Goal: Task Accomplishment & Management: Manage account settings

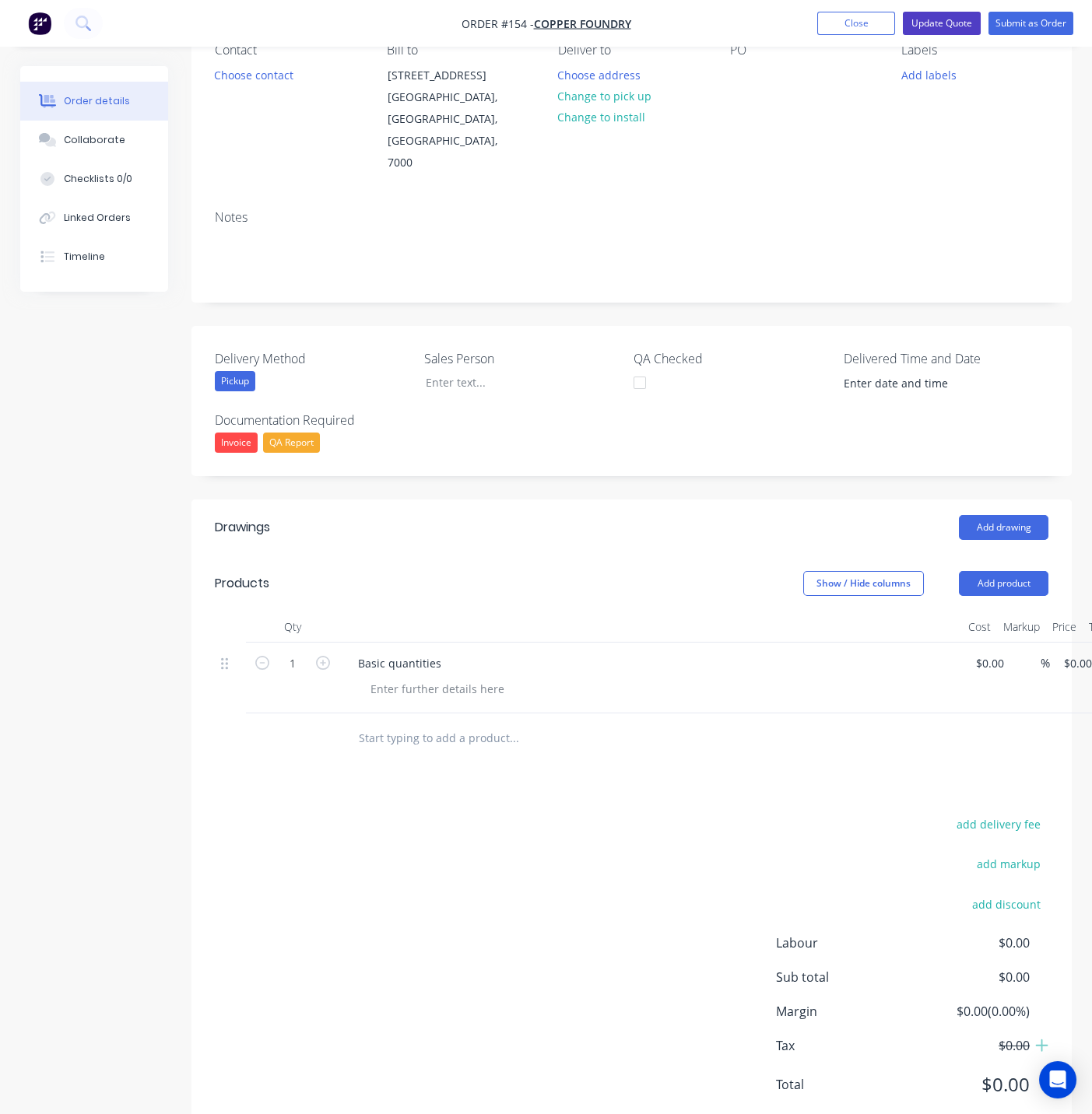
scroll to position [153, 0]
click at [933, 23] on button "Update Quote" at bounding box center [942, 23] width 78 height 23
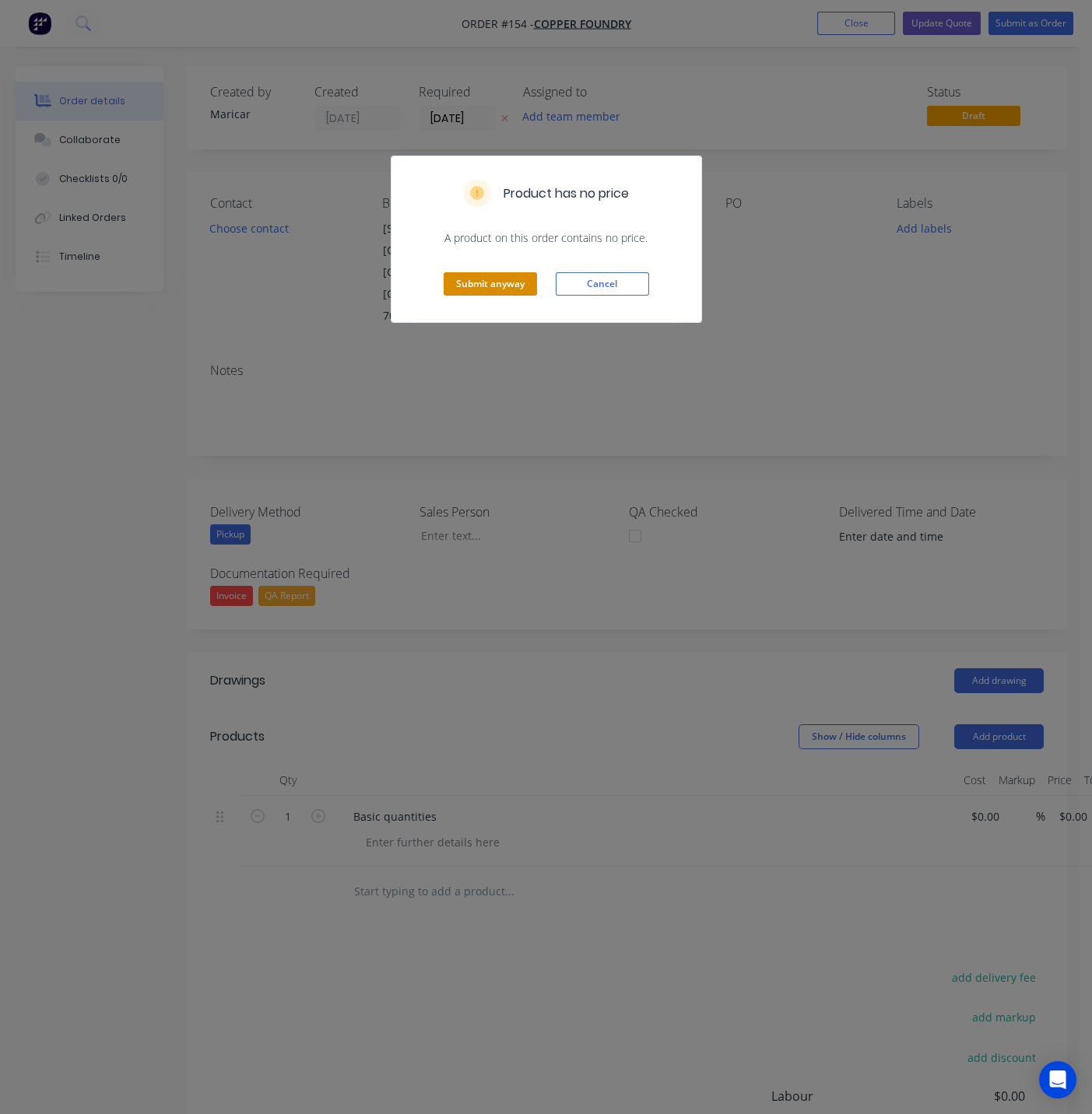
click at [477, 283] on button "Submit anyway" at bounding box center [491, 284] width 94 height 23
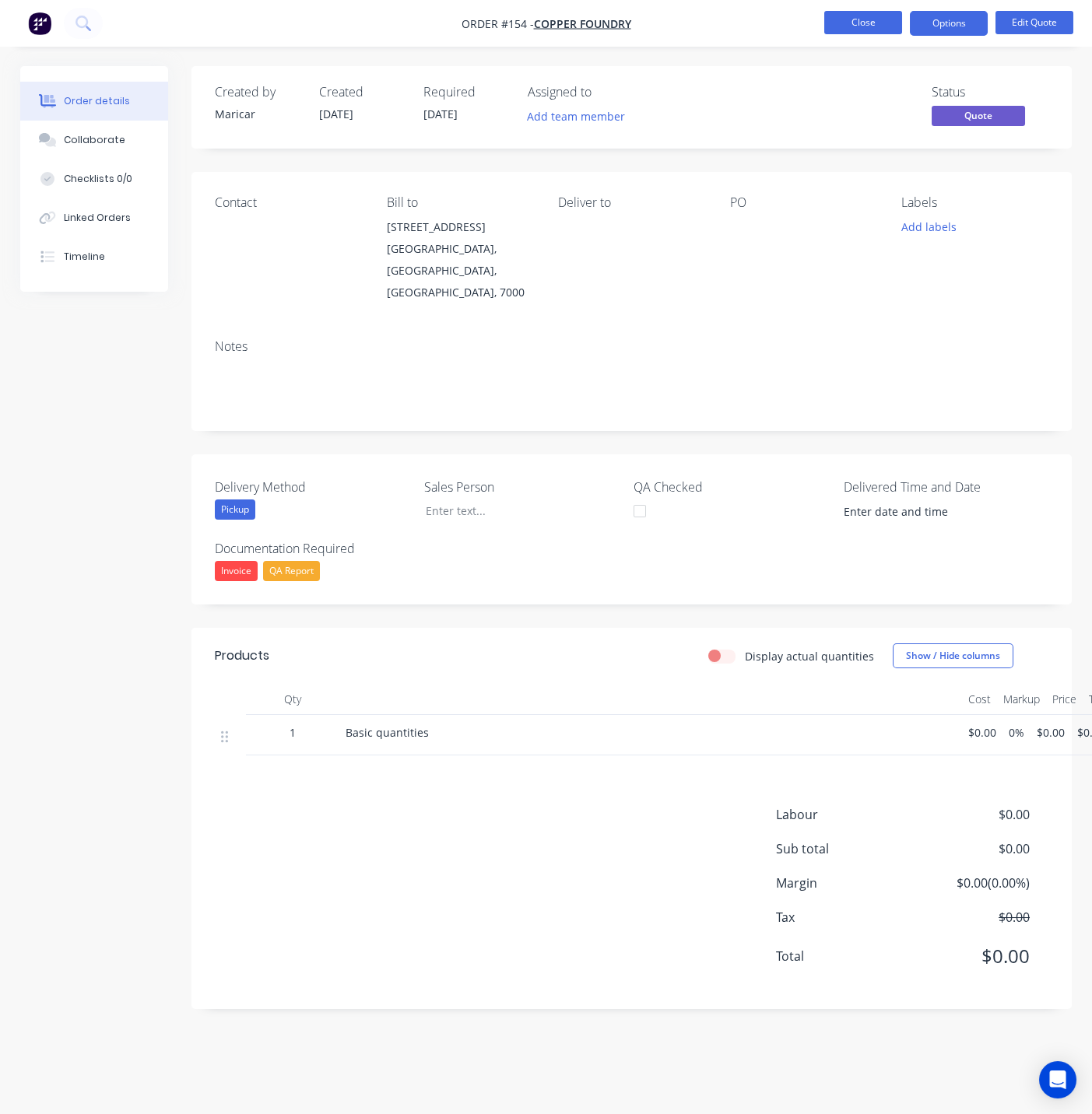
click at [859, 23] on button "Close" at bounding box center [863, 22] width 78 height 23
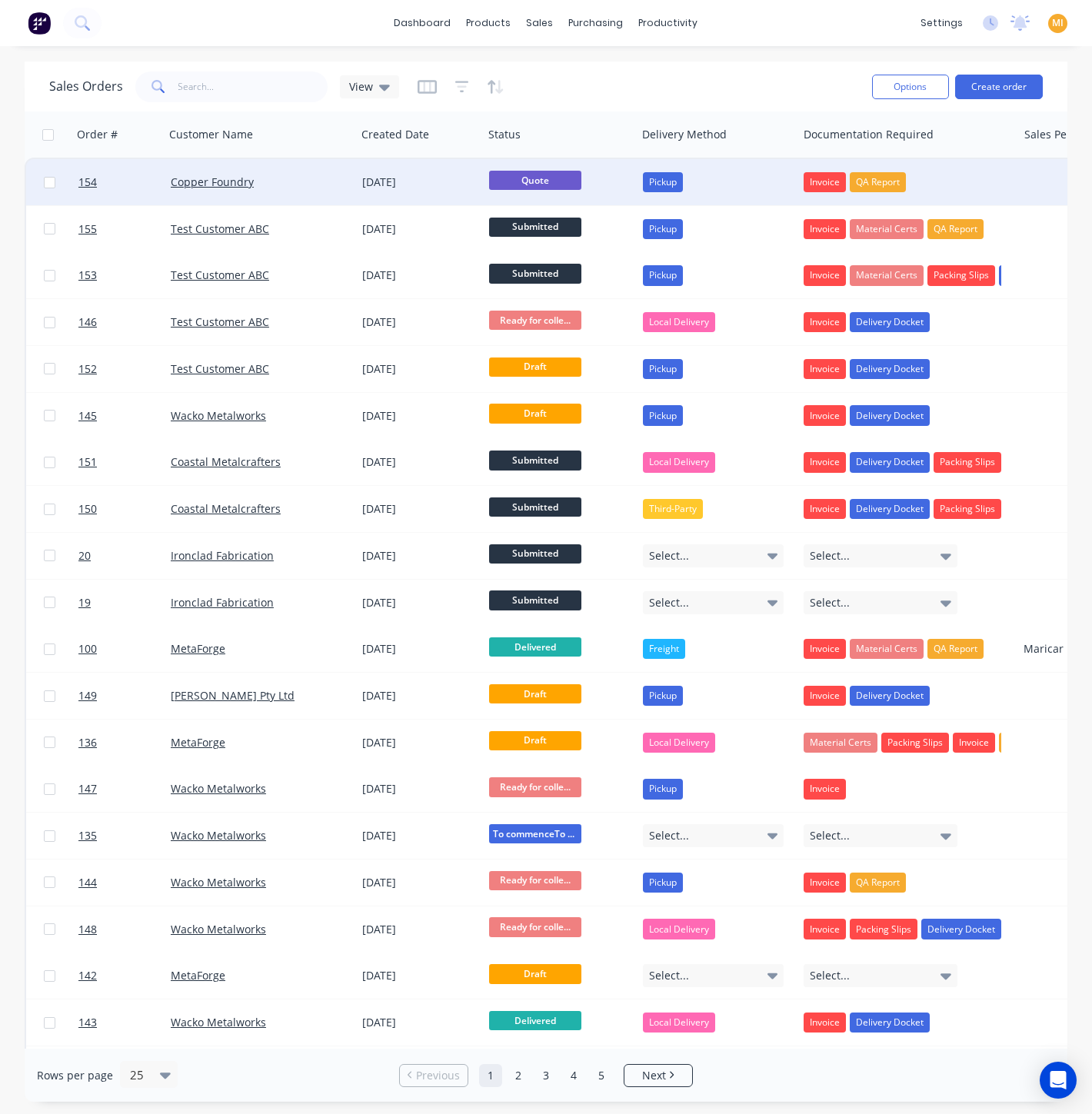
click at [330, 186] on div "Copper Foundry" at bounding box center [255, 183] width 170 height 16
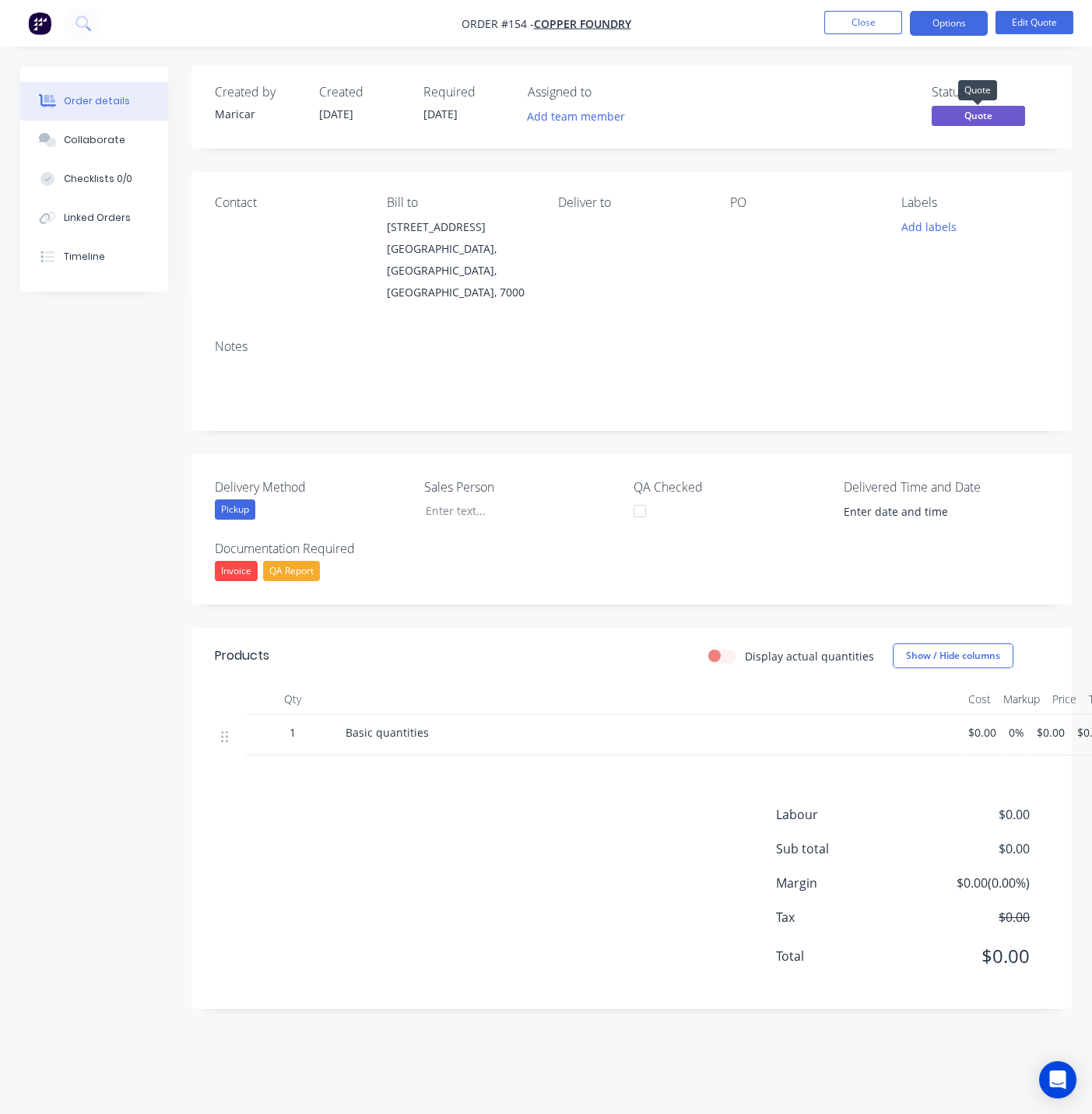
click at [968, 113] on span "Quote" at bounding box center [979, 116] width 94 height 19
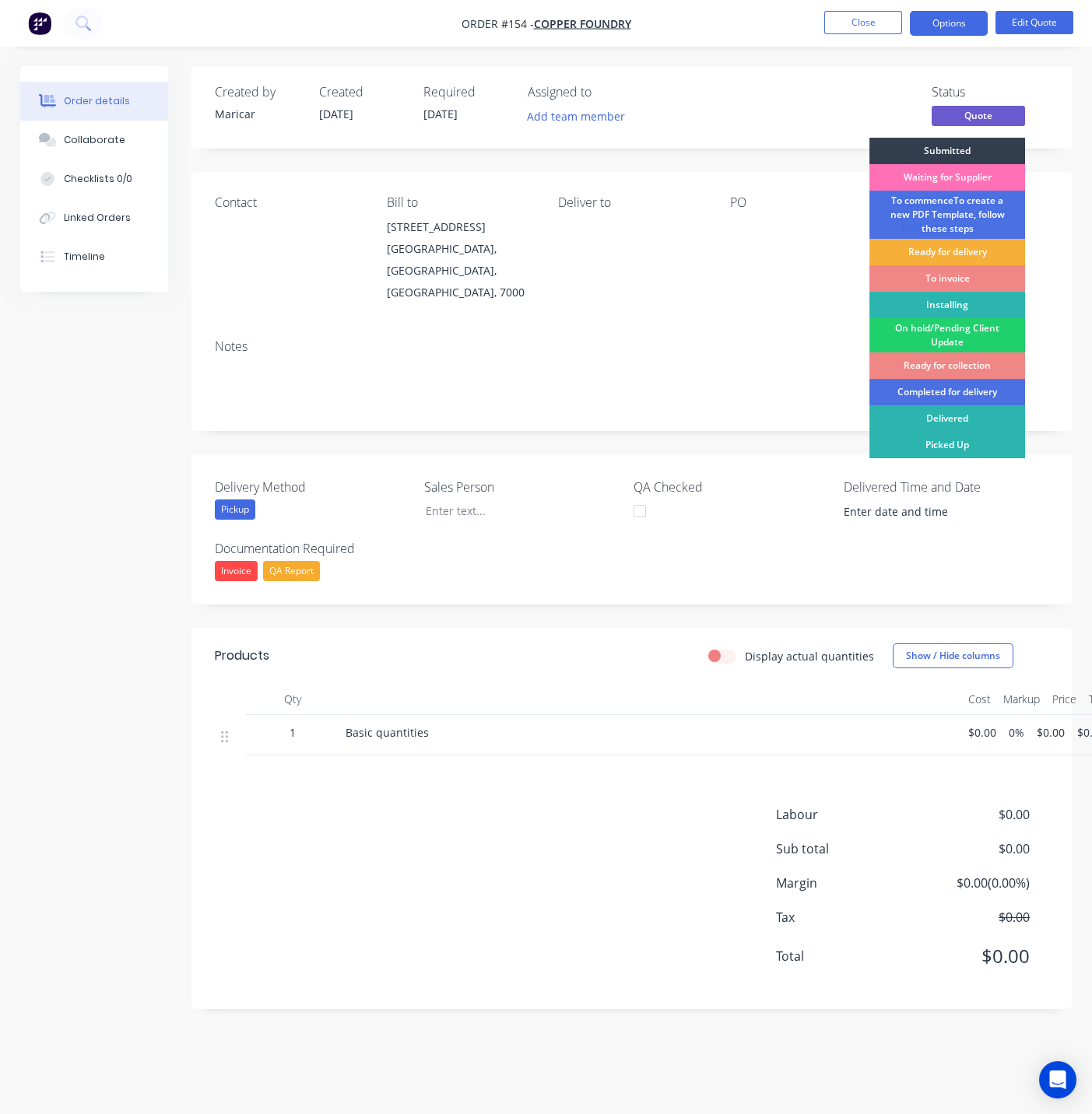
drag, startPoint x: 808, startPoint y: 107, endPoint x: 735, endPoint y: 92, distance: 74.5
click at [807, 107] on div "Status Quote Submitted Waiting for Supplier To commenceTo create a new PDF Temp…" at bounding box center [866, 107] width 365 height 45
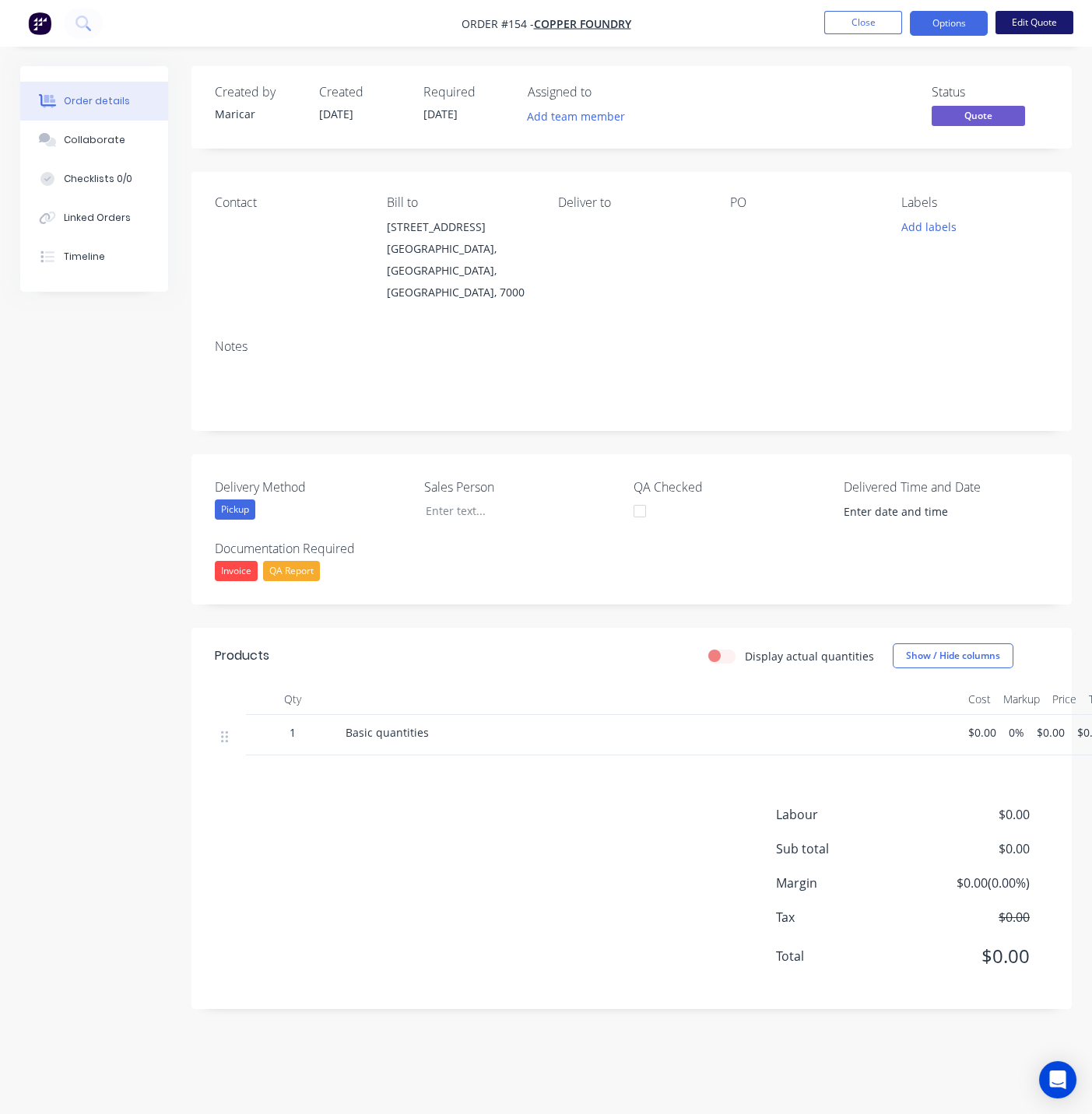
click at [1032, 24] on button "Edit Quote" at bounding box center [1035, 22] width 78 height 23
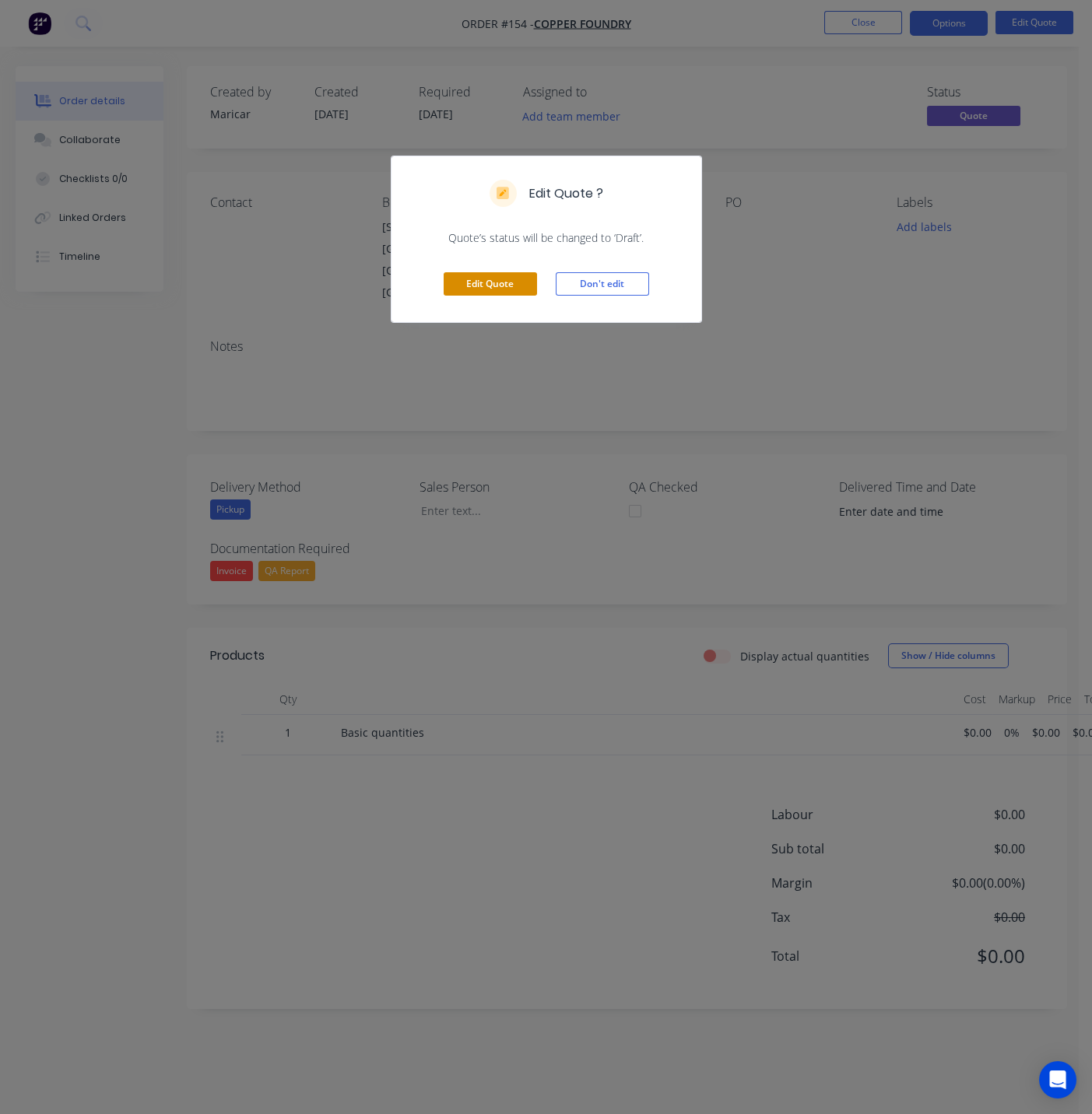
click at [493, 289] on button "Edit Quote" at bounding box center [491, 284] width 94 height 23
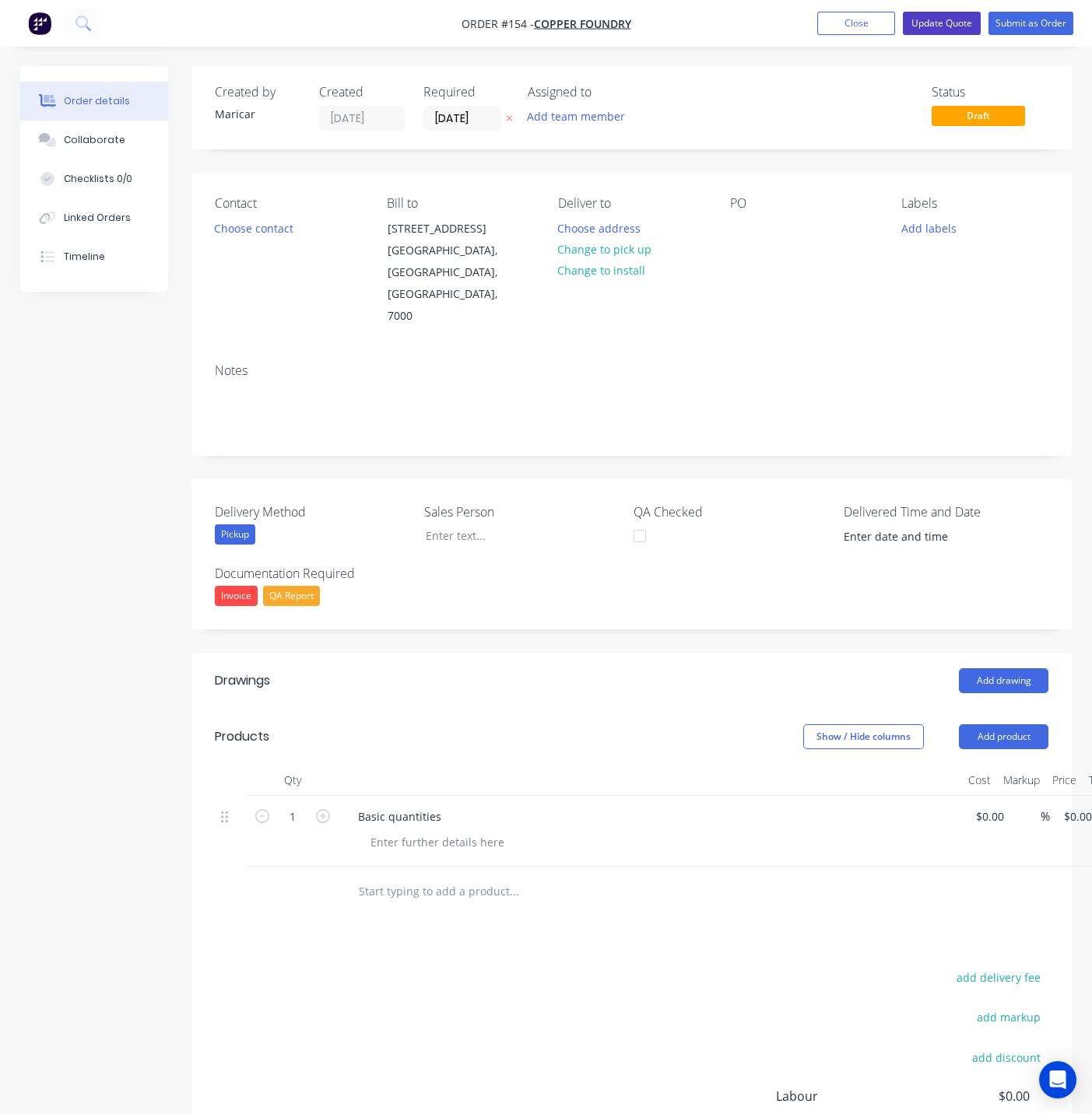
click at [929, 23] on button "Update Quote" at bounding box center [942, 23] width 78 height 23
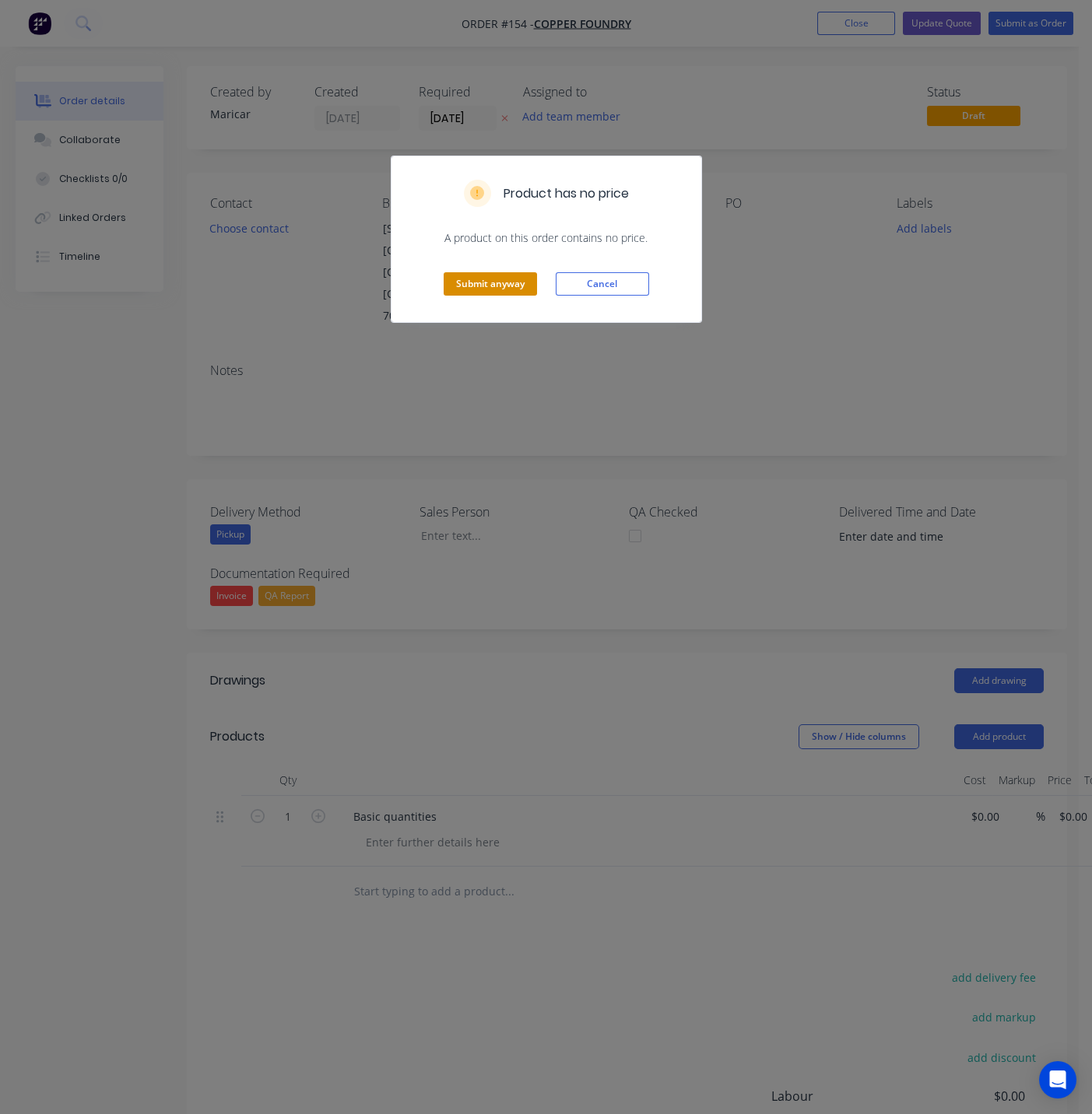
click at [510, 279] on button "Submit anyway" at bounding box center [491, 284] width 94 height 23
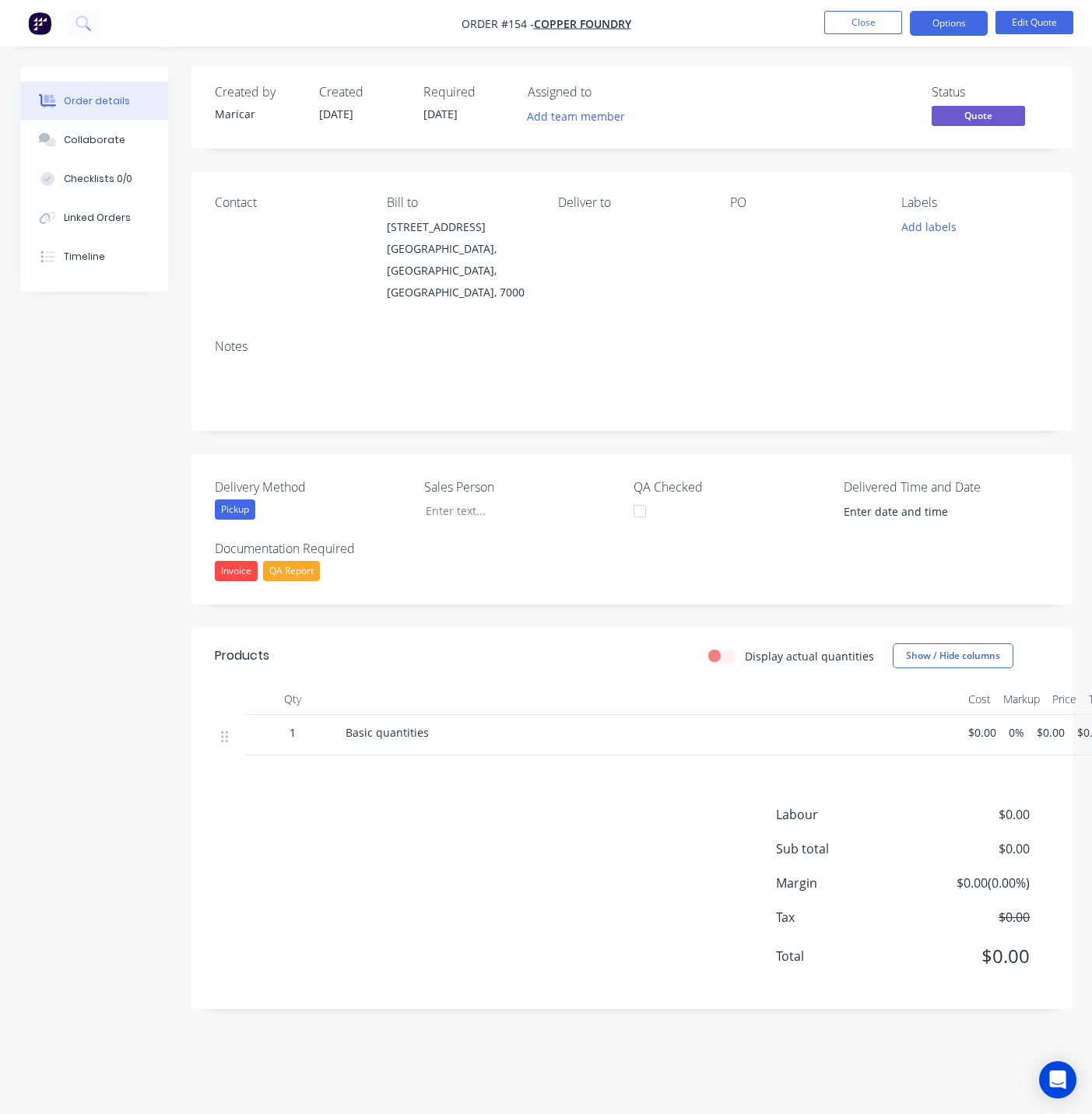
click at [42, 27] on img "button" at bounding box center [40, 23] width 23 height 23
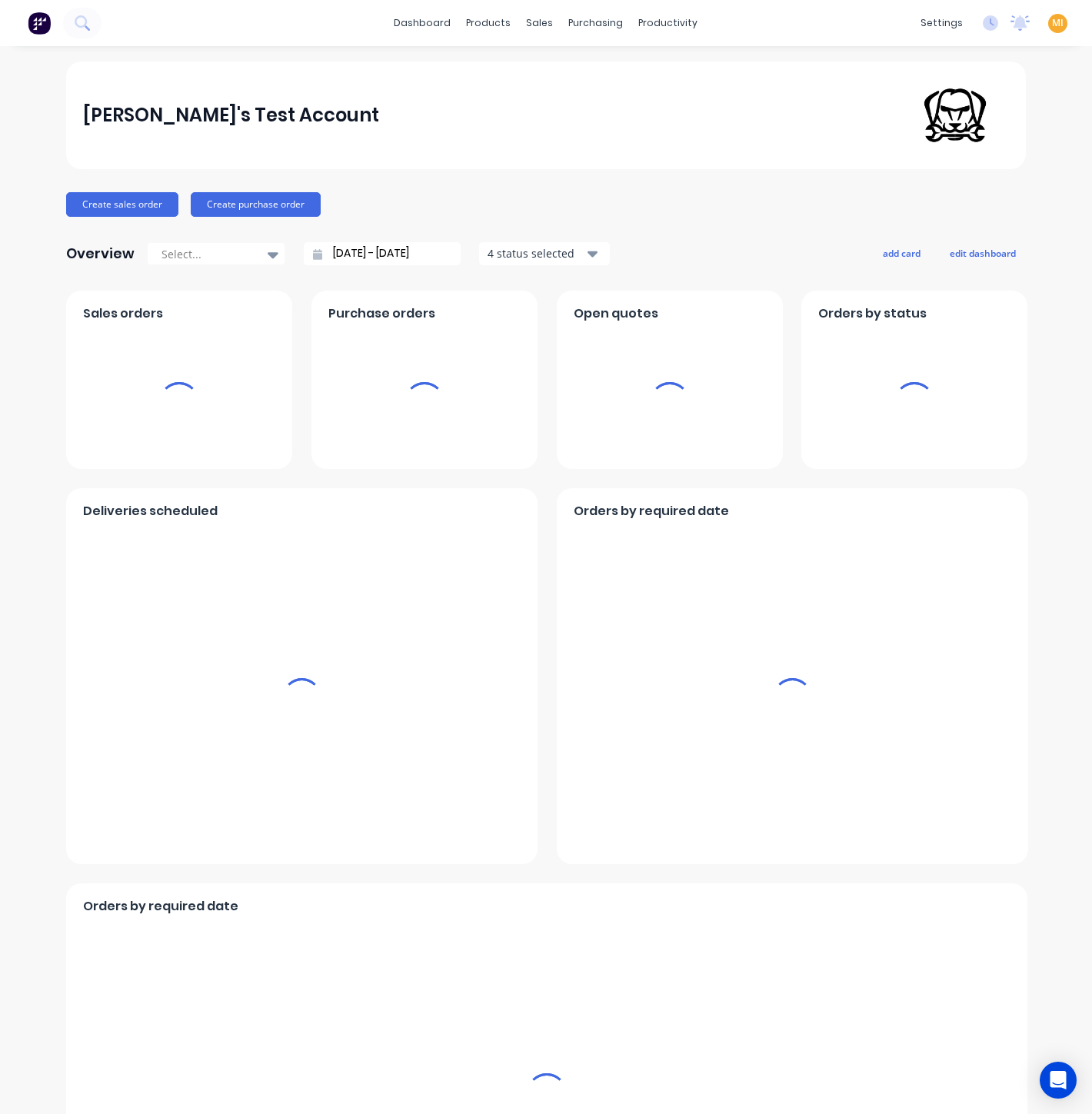
click at [1052, 23] on span "MI" at bounding box center [1057, 23] width 11 height 14
drag, startPoint x: 959, startPoint y: 196, endPoint x: 954, endPoint y: 189, distance: 8.6
click at [957, 198] on button "Sign out" at bounding box center [961, 191] width 204 height 31
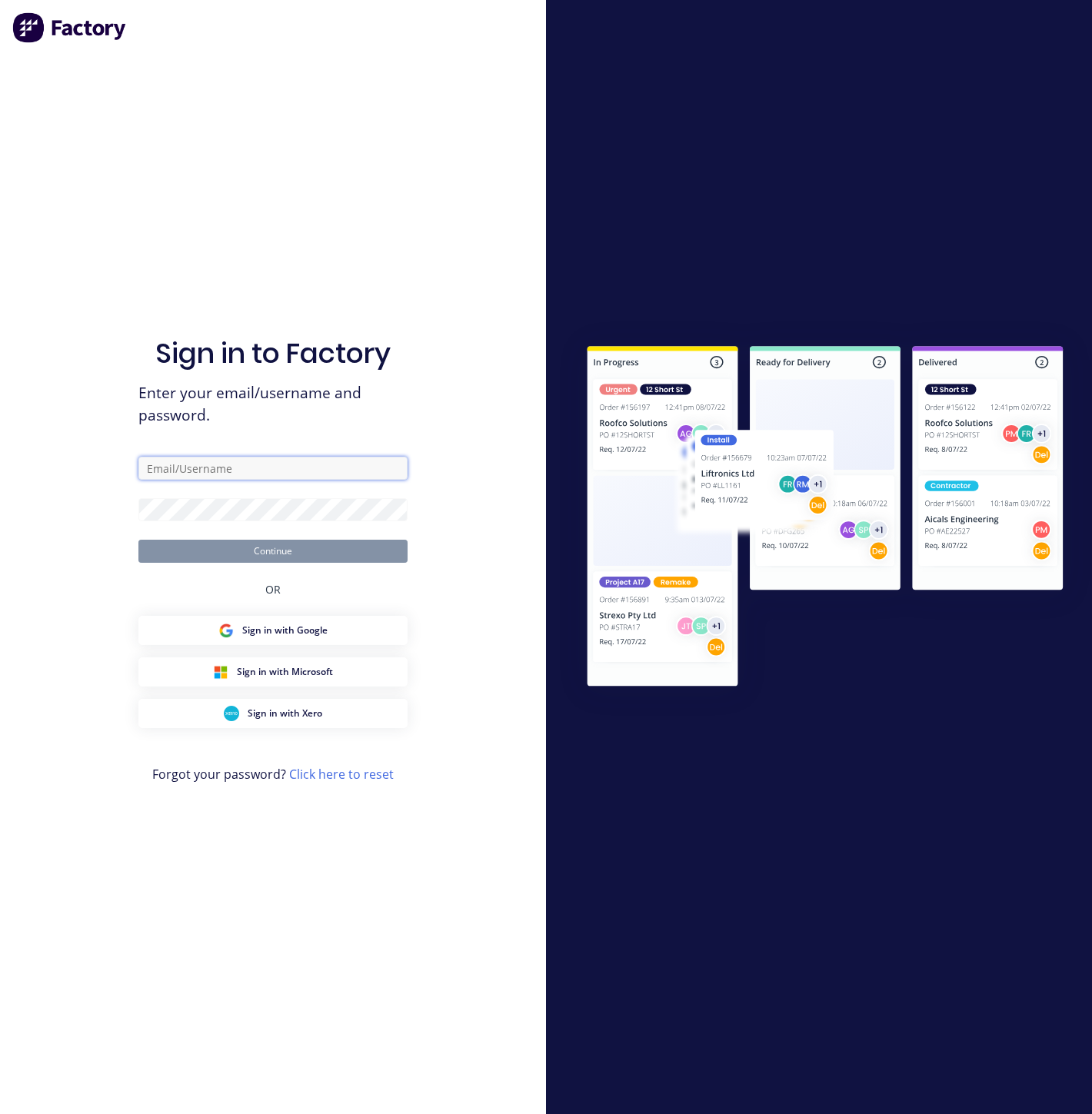
click at [185, 472] on input "text" at bounding box center [273, 468] width 269 height 23
type input "[EMAIL_ADDRESS][DOMAIN_NAME]"
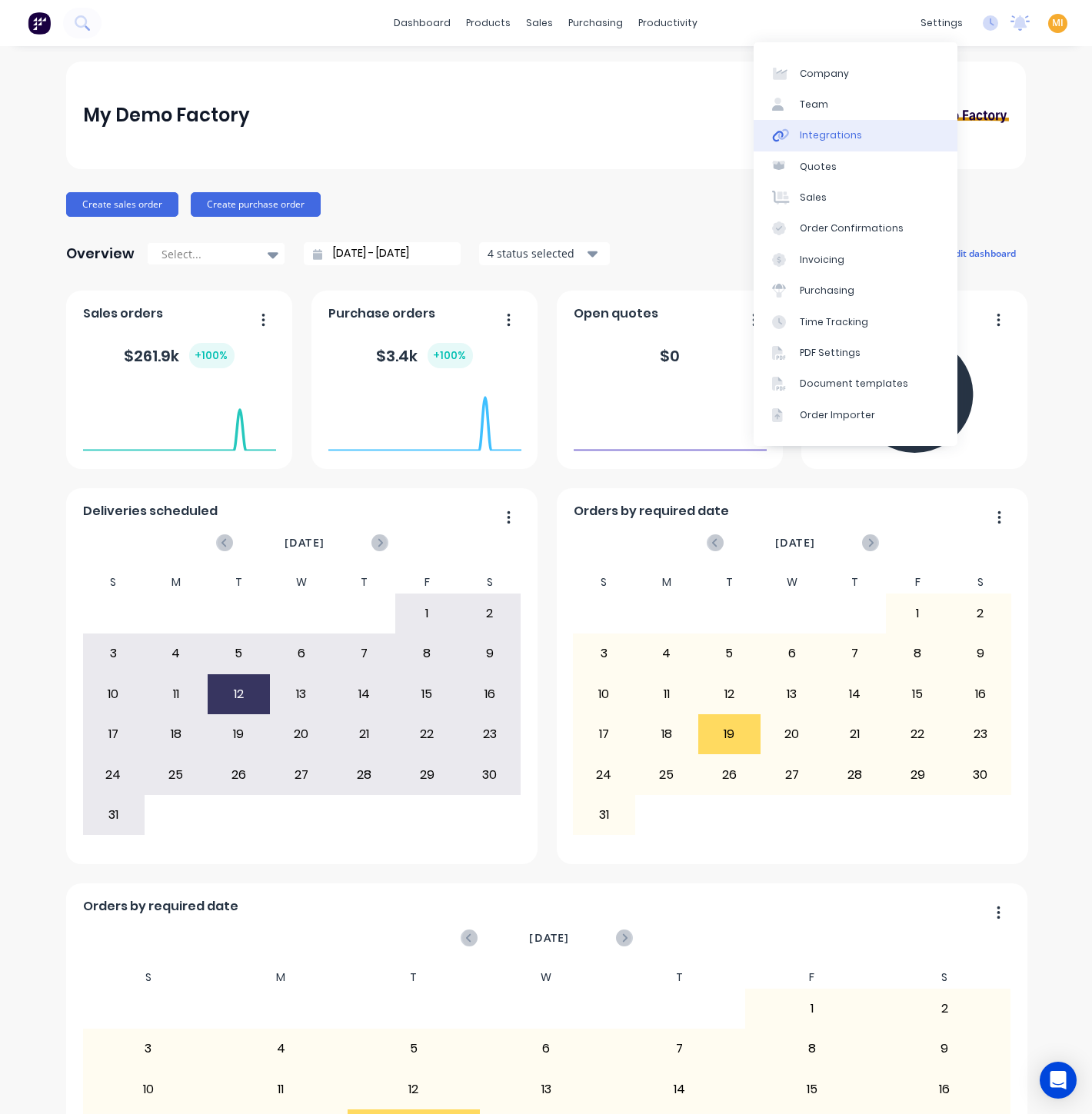
click at [866, 141] on link "Integrations" at bounding box center [855, 135] width 204 height 31
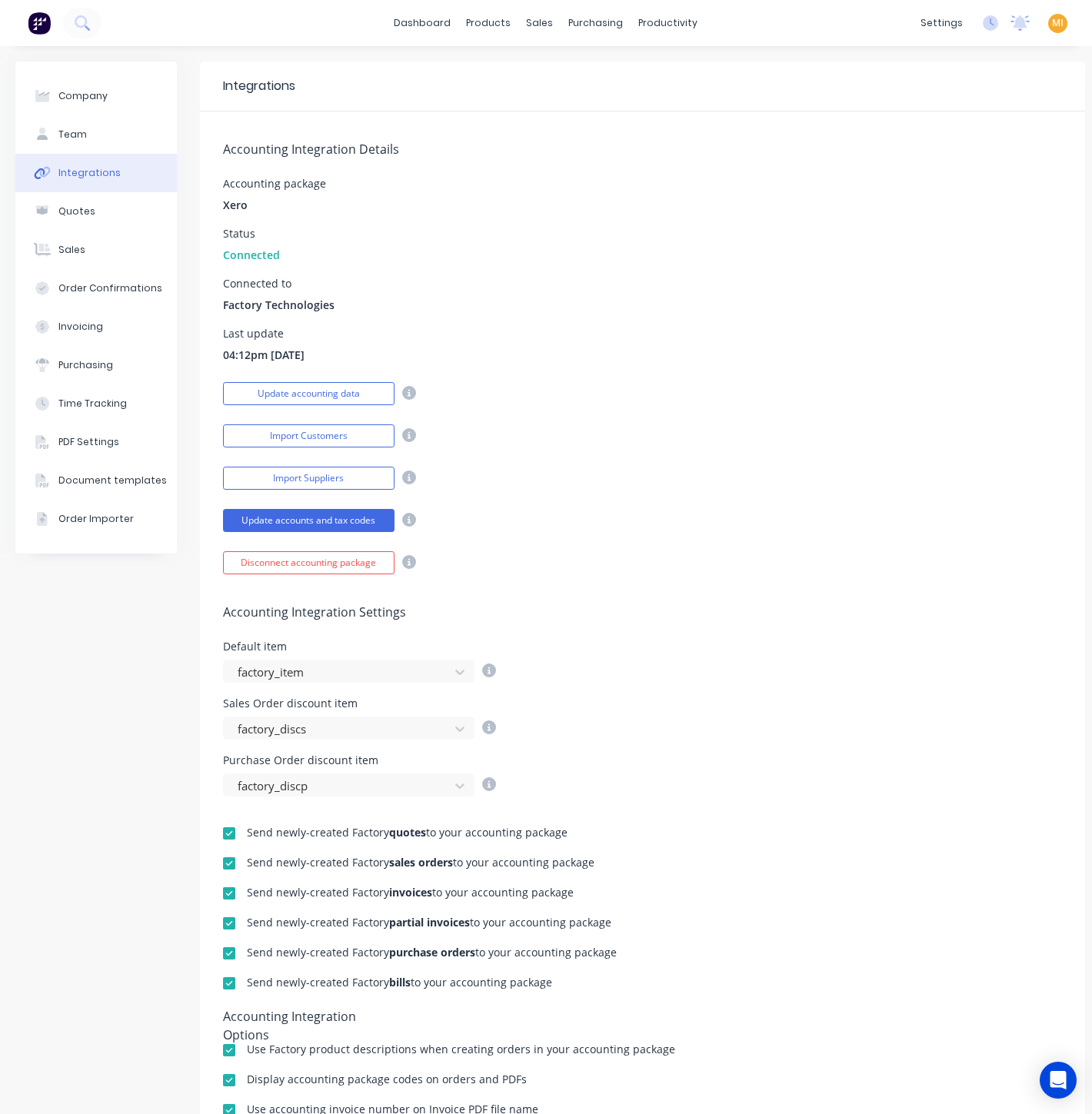
click at [45, 24] on img at bounding box center [39, 23] width 23 height 23
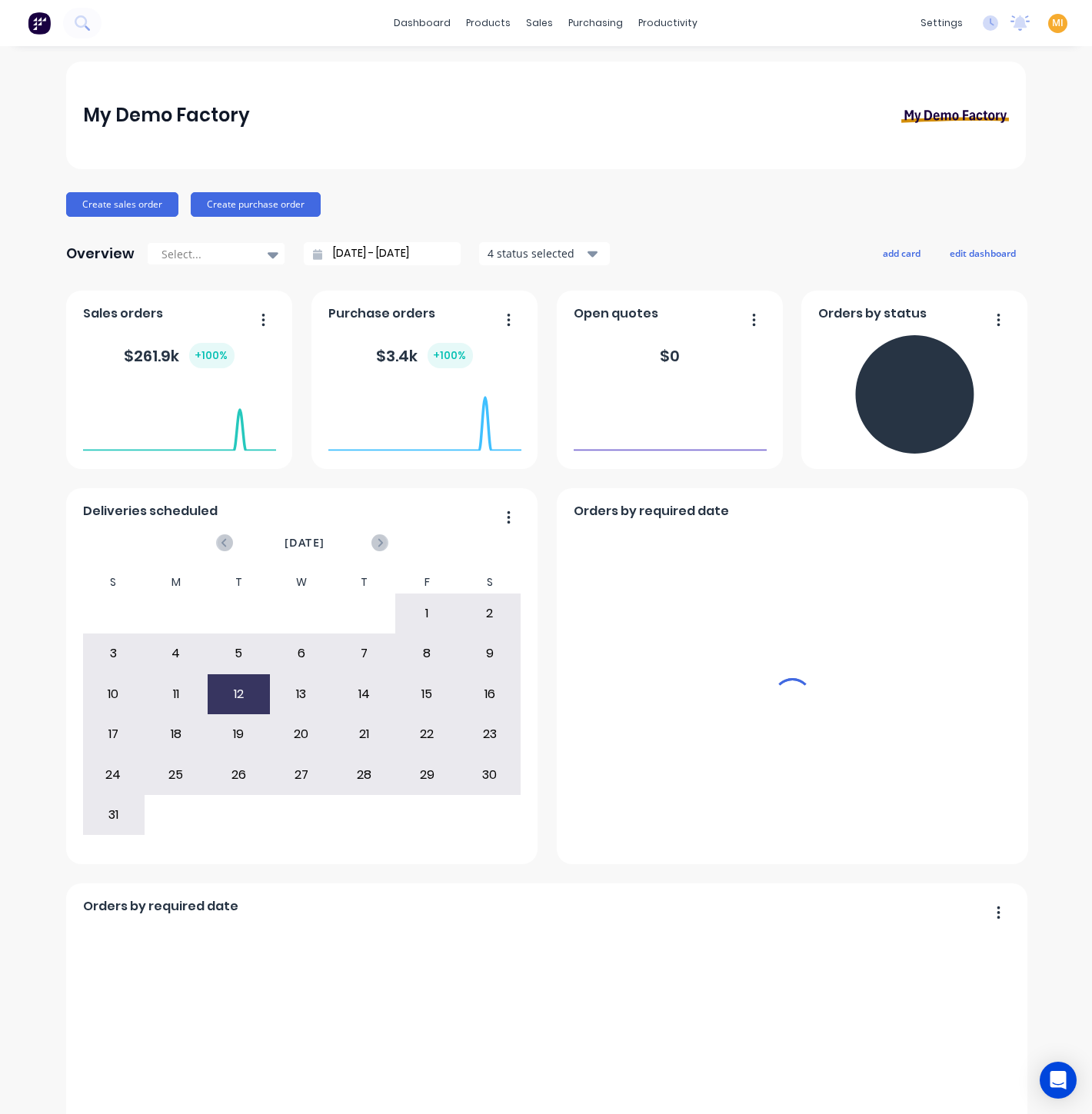
click at [1052, 25] on span "MI" at bounding box center [1057, 23] width 11 height 14
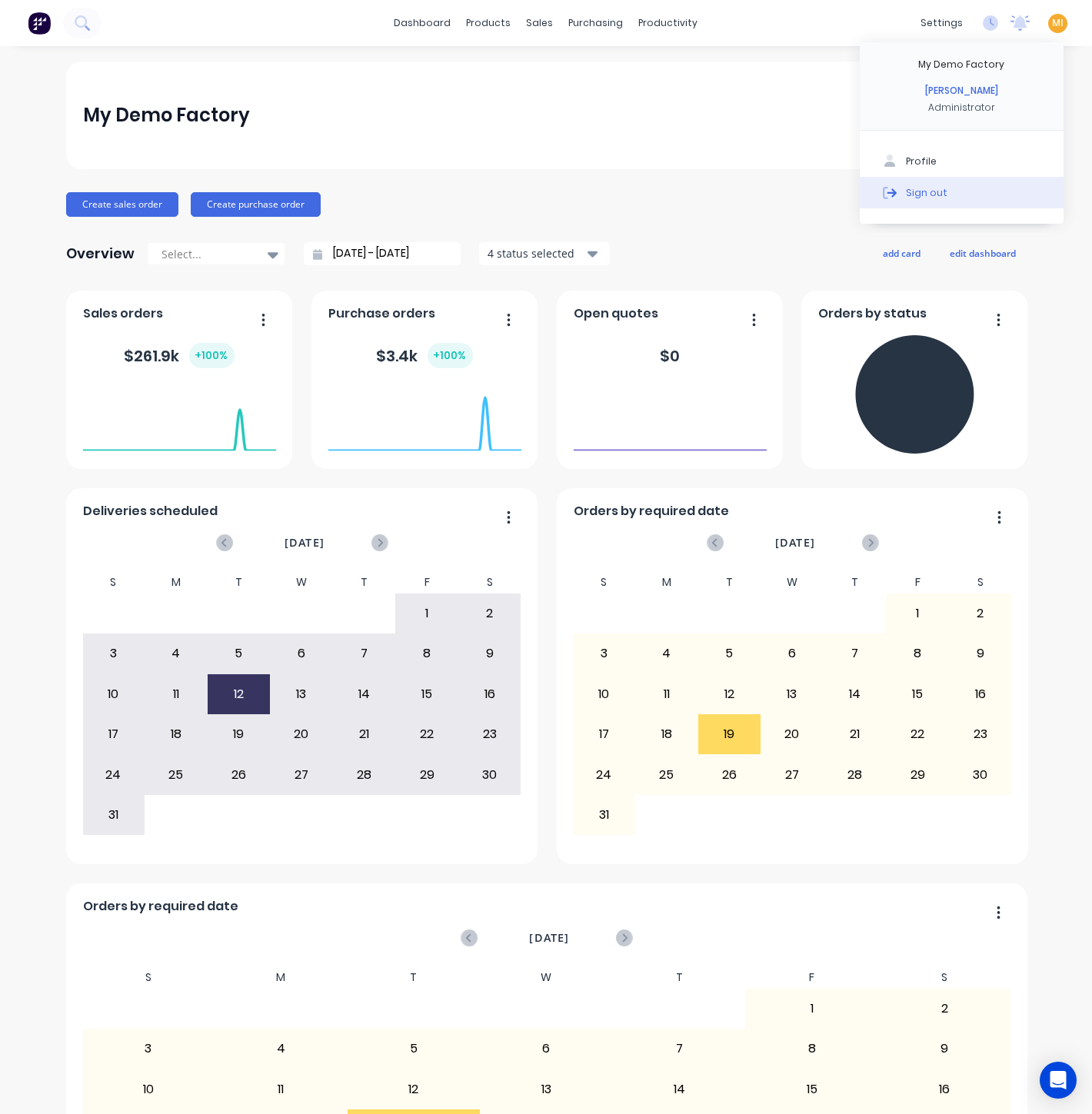
click at [966, 184] on button "Sign out" at bounding box center [961, 191] width 204 height 31
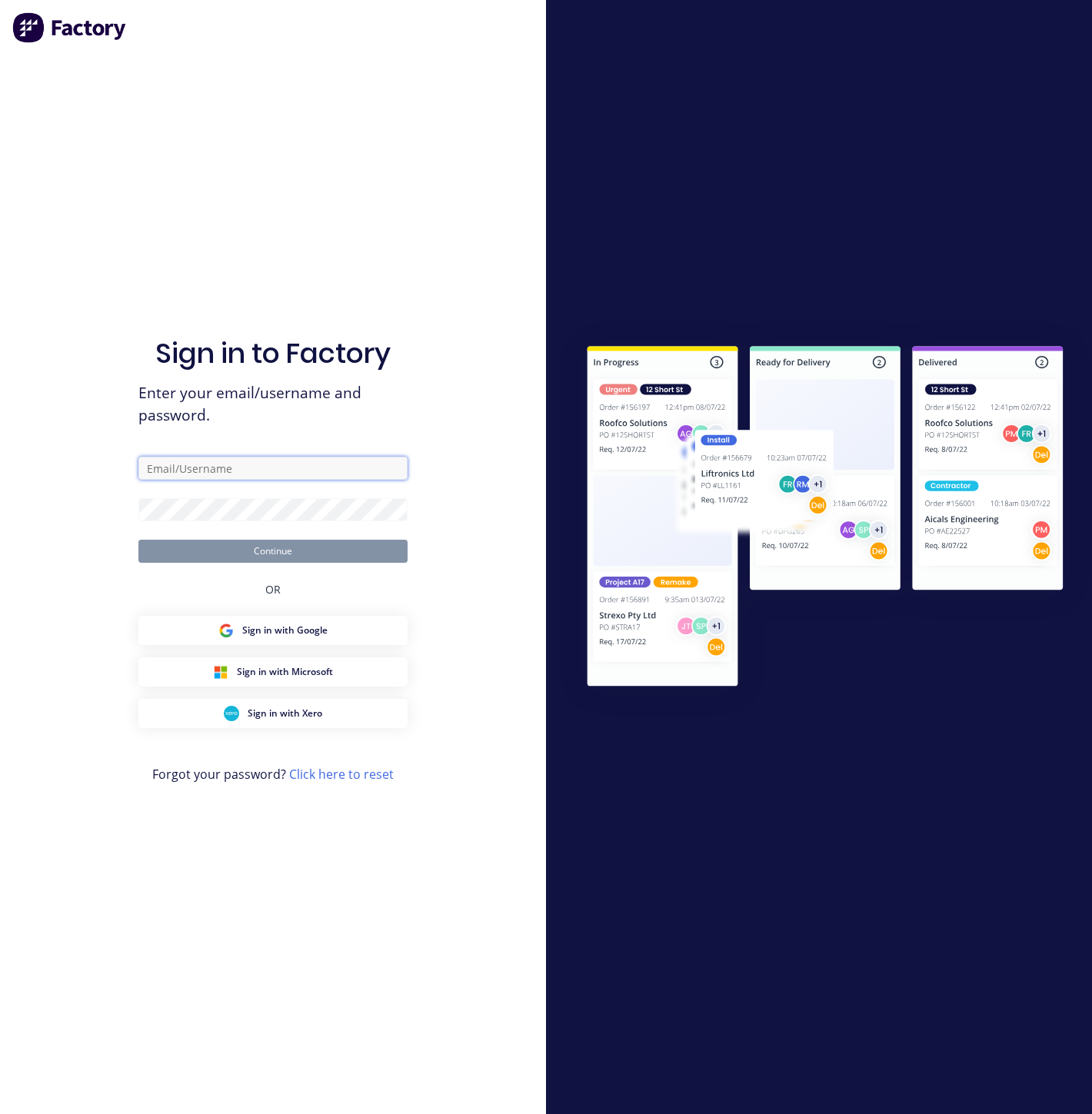
drag, startPoint x: 195, startPoint y: 463, endPoint x: 189, endPoint y: 456, distance: 9.2
click at [196, 463] on input "text" at bounding box center [273, 468] width 269 height 23
type input "[EMAIL_ADDRESS][DOMAIN_NAME]"
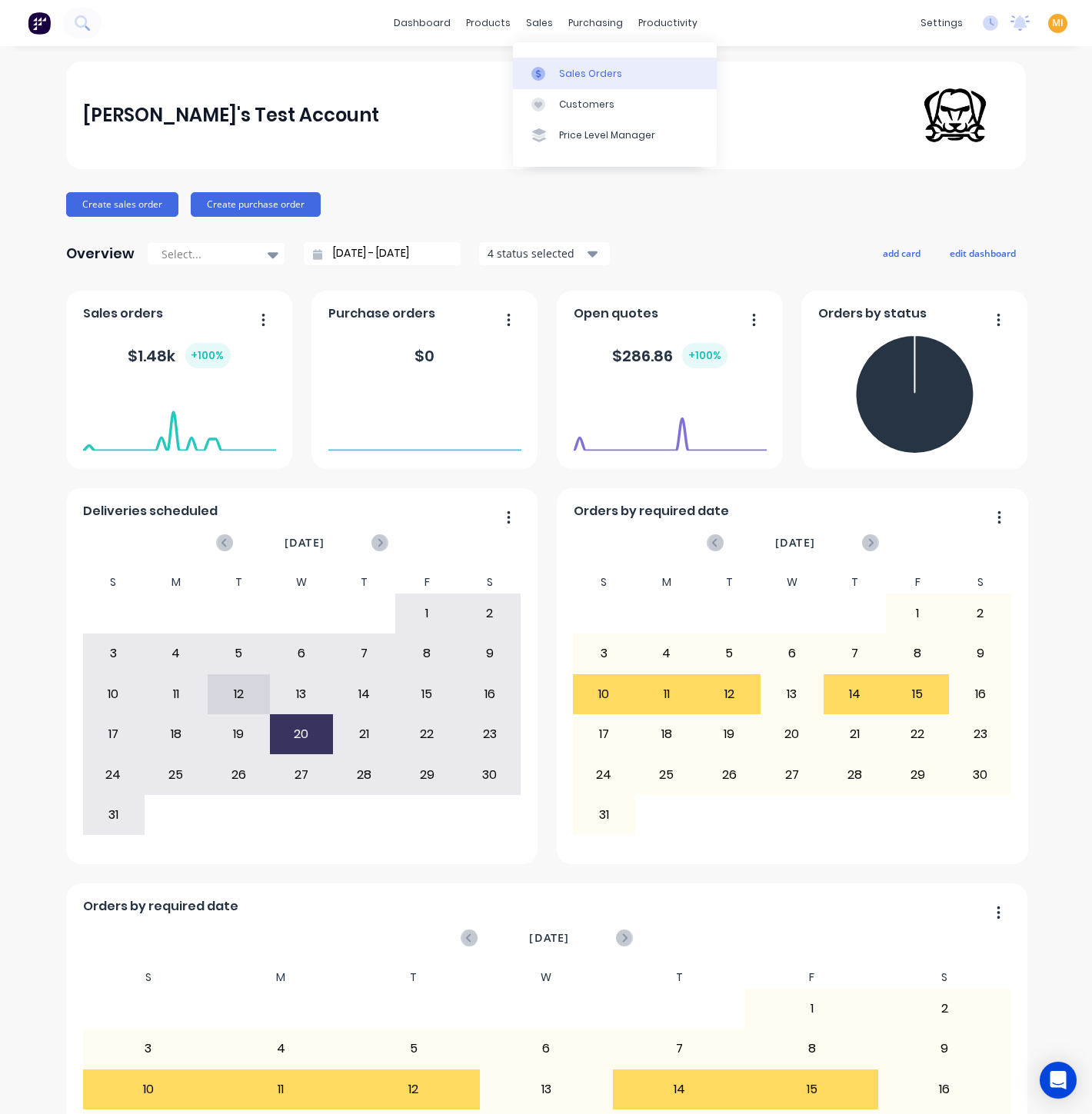
click at [545, 59] on link "Sales Orders" at bounding box center [614, 73] width 204 height 31
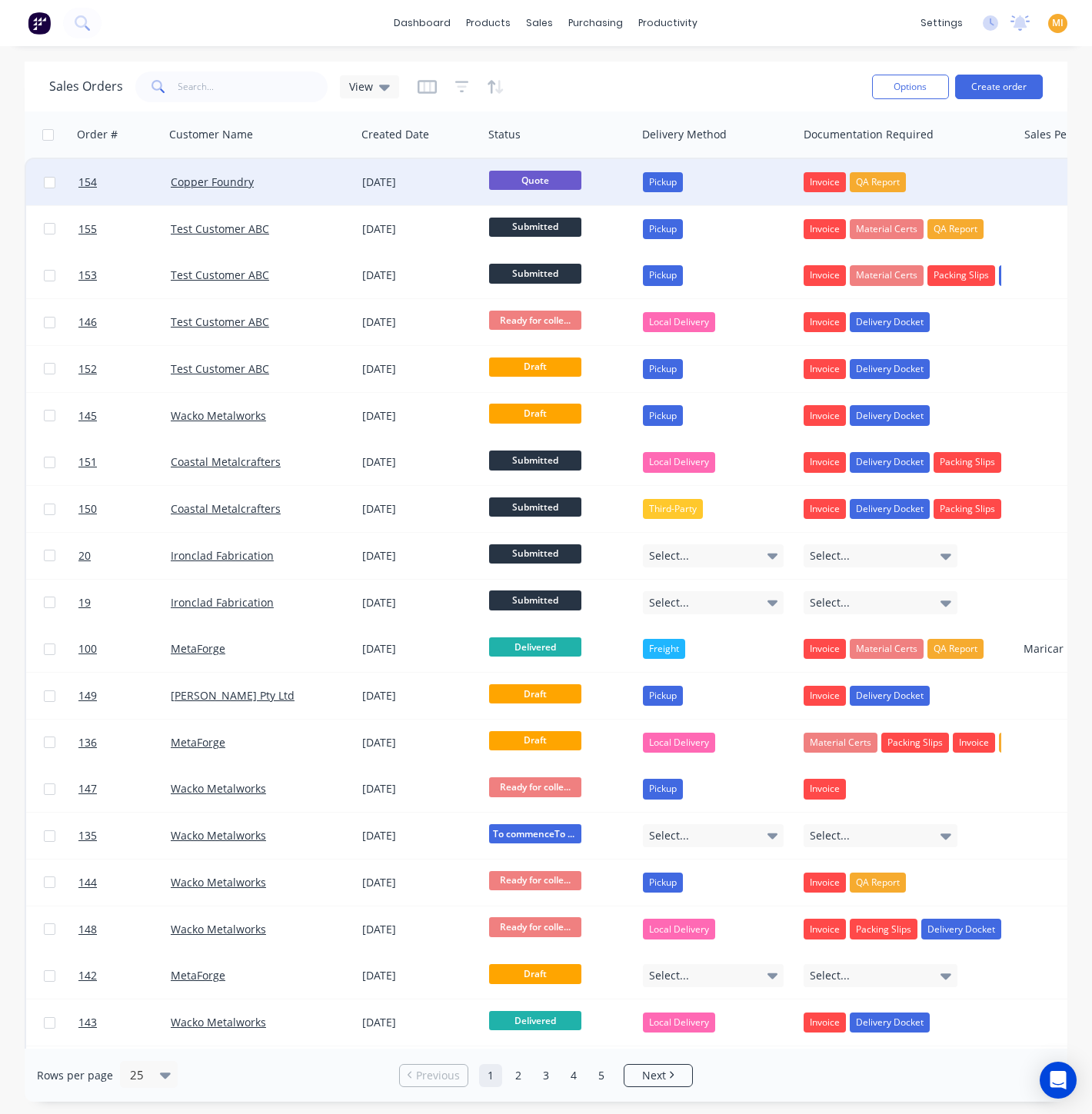
click at [435, 187] on div "[DATE]" at bounding box center [419, 183] width 114 height 16
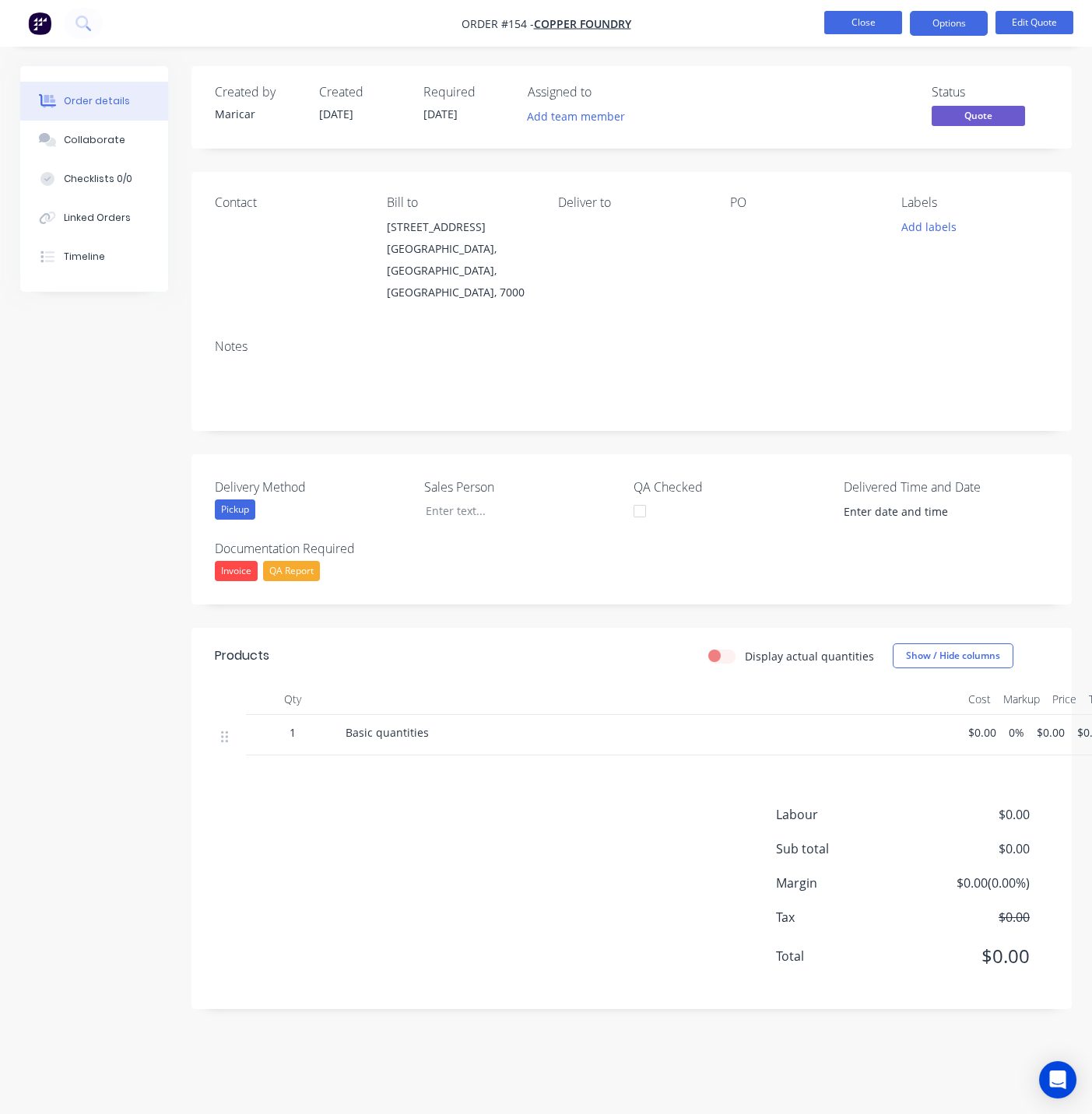
click at [860, 25] on button "Close" at bounding box center [863, 22] width 78 height 23
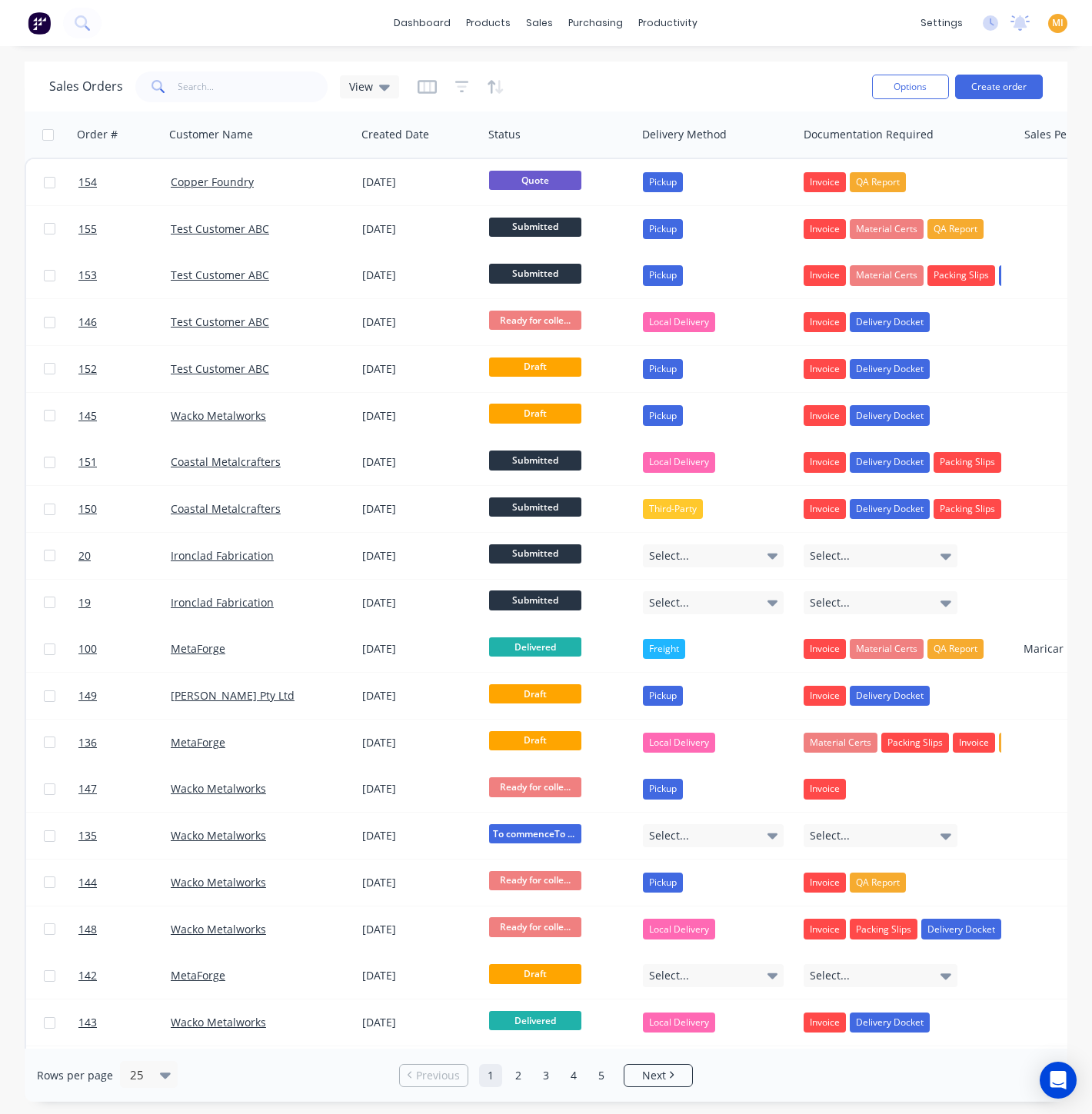
click at [39, 24] on img at bounding box center [39, 23] width 23 height 23
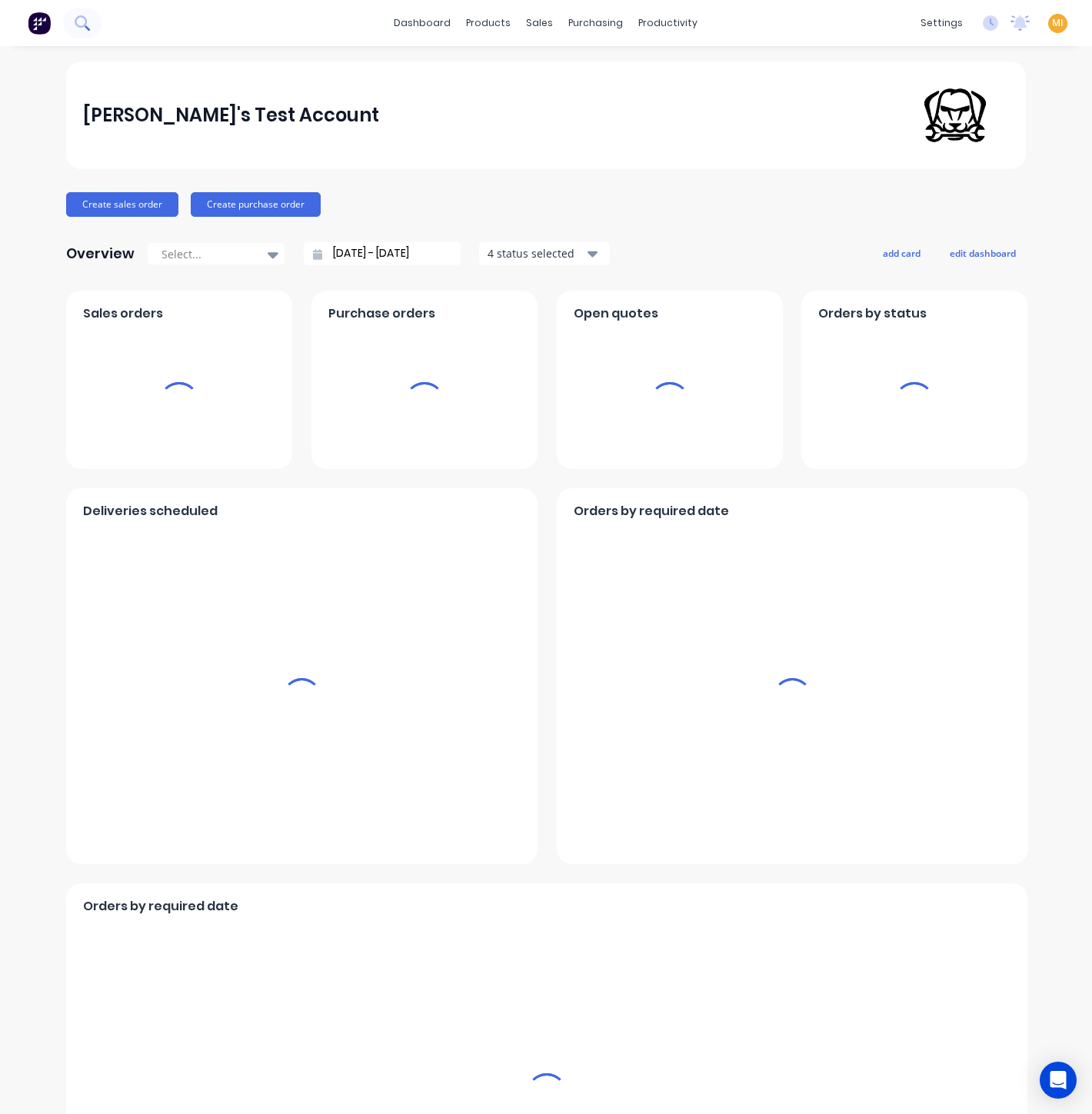
click at [80, 24] on icon at bounding box center [81, 23] width 15 height 15
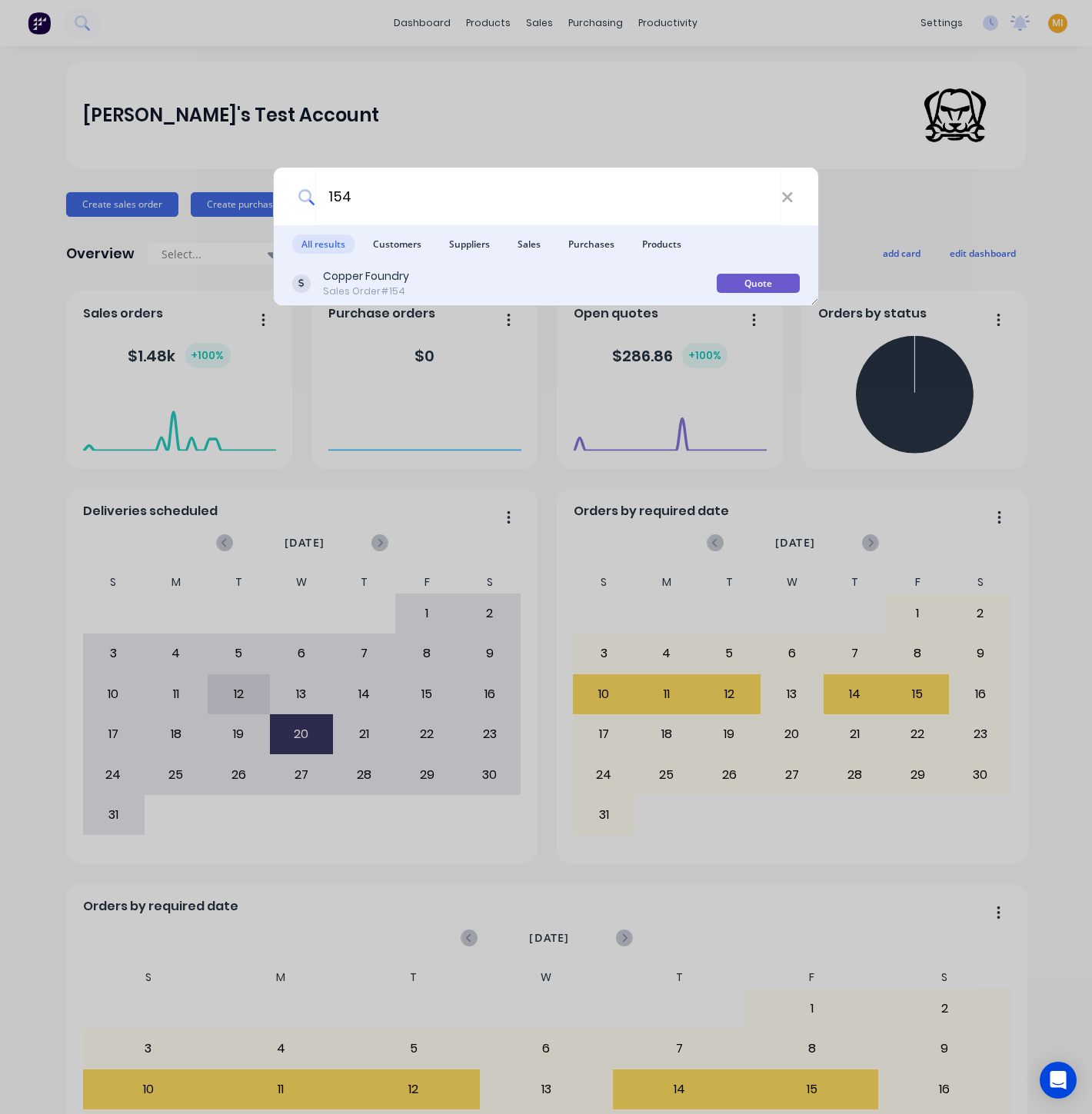
type input "154"
click at [373, 290] on div "Sales Order #154" at bounding box center [366, 292] width 86 height 14
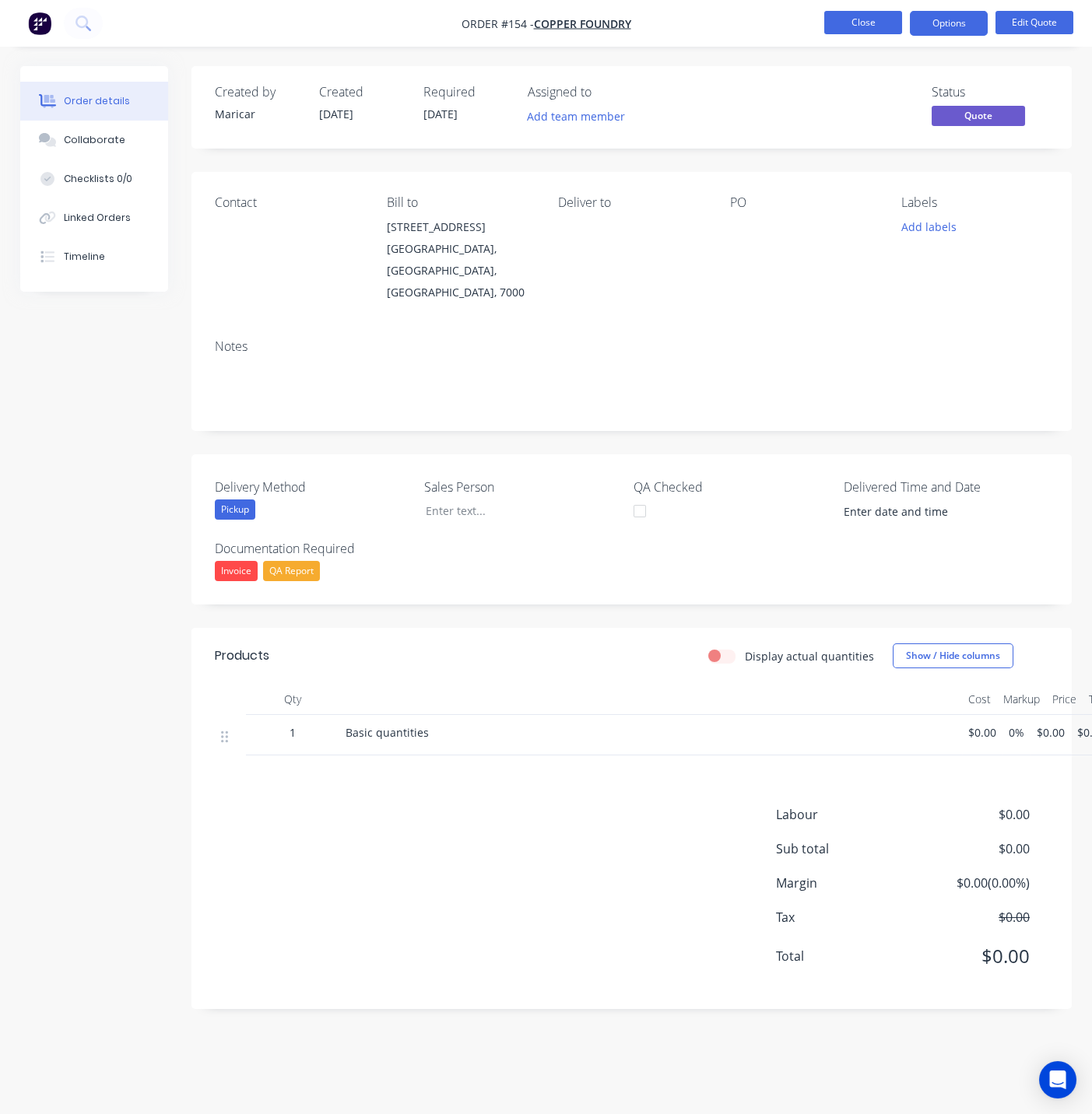
click at [867, 22] on button "Close" at bounding box center [863, 22] width 78 height 23
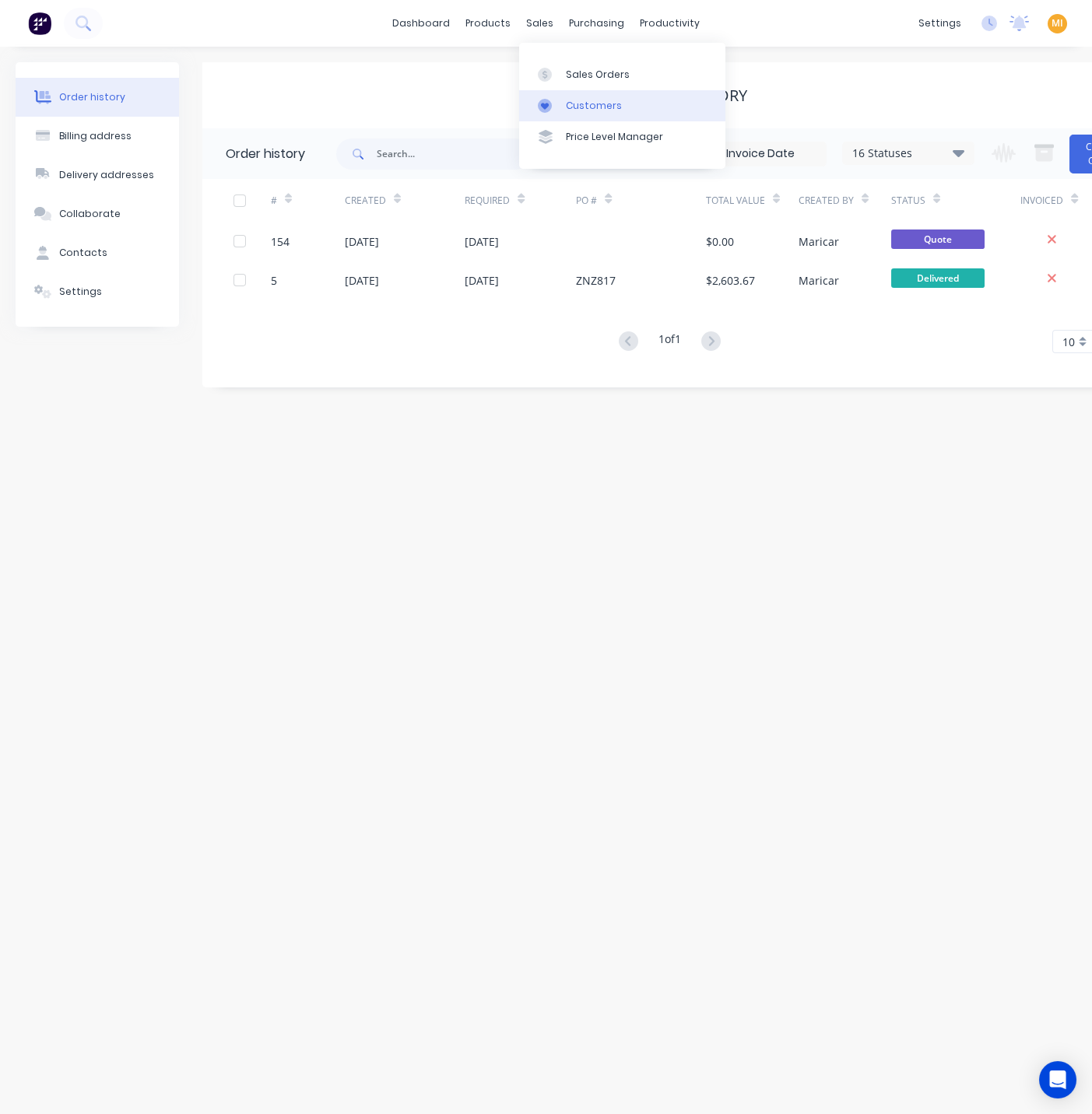
click at [561, 108] on div at bounding box center [549, 106] width 23 height 14
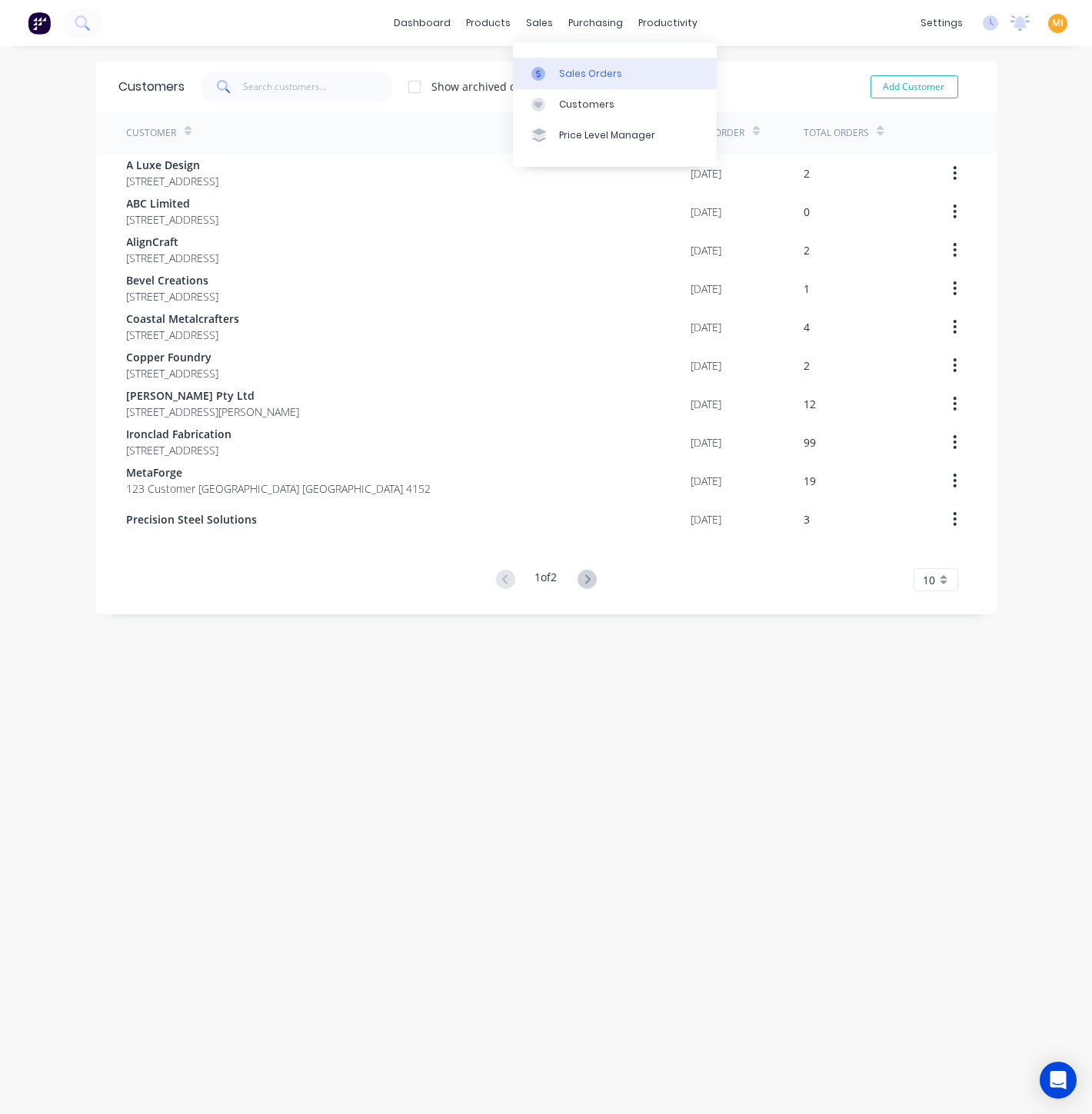
click at [555, 70] on link "Sales Orders" at bounding box center [614, 73] width 204 height 31
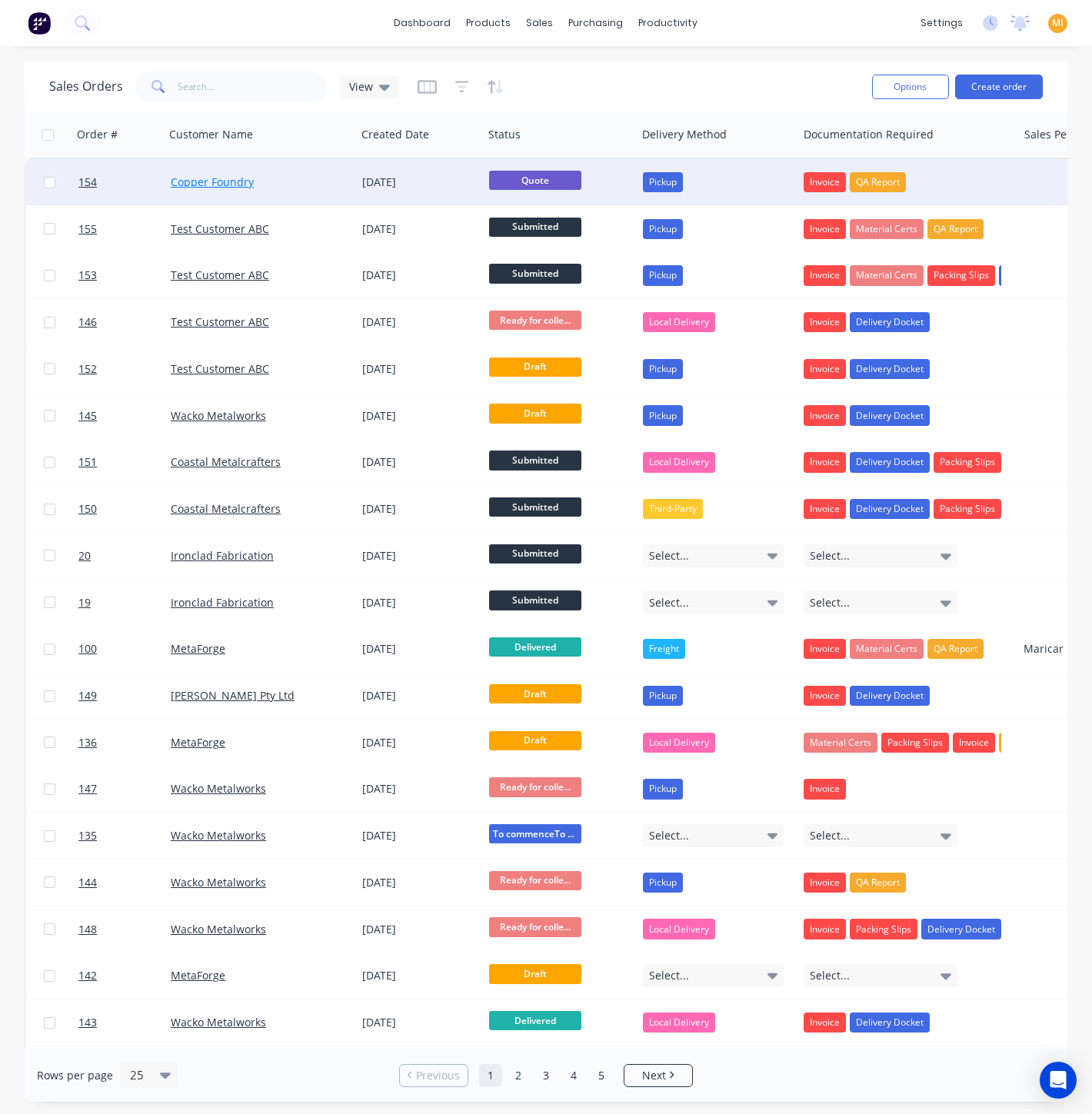
click at [227, 181] on link "Copper Foundry" at bounding box center [211, 182] width 83 height 15
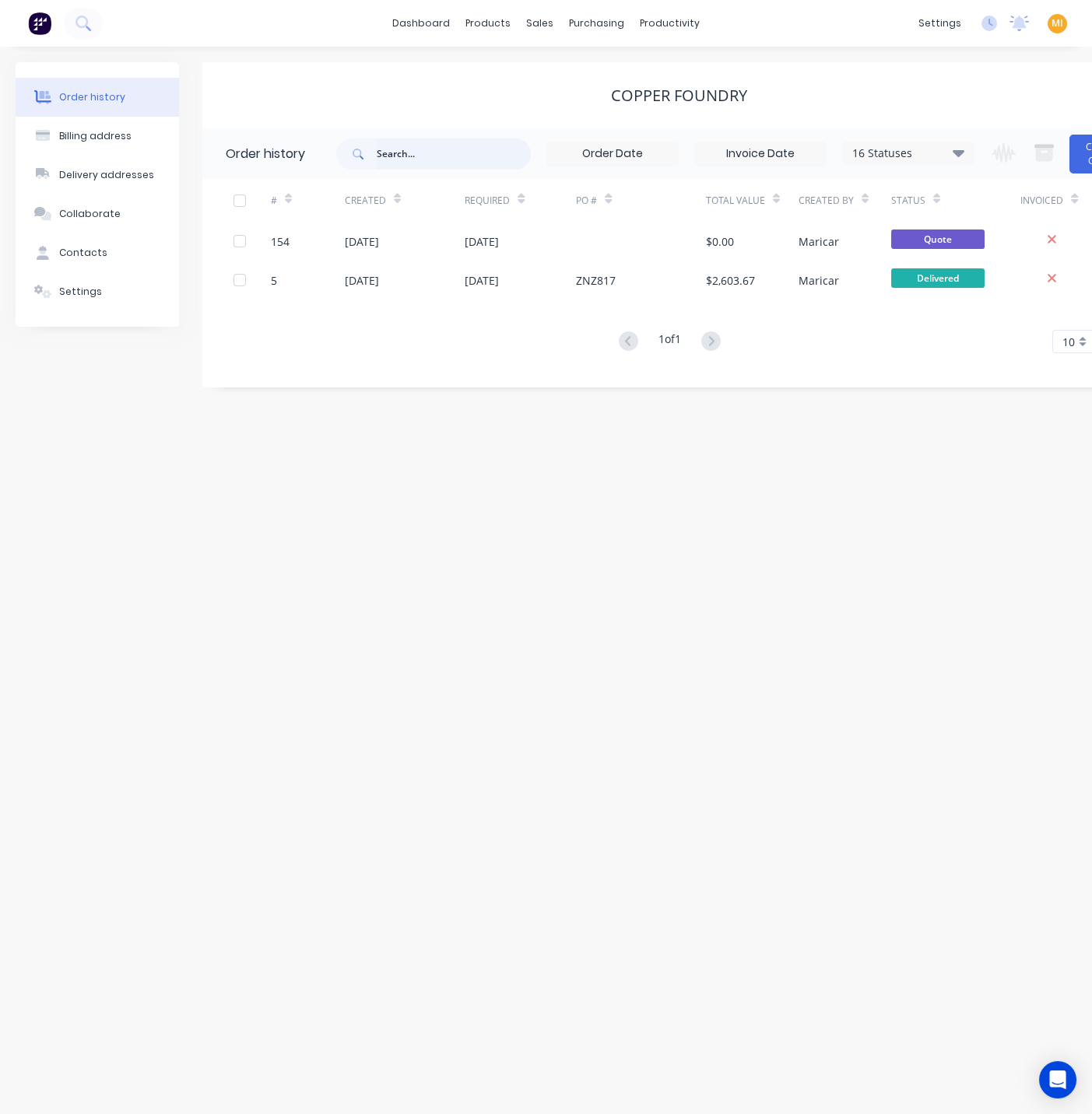
click at [419, 156] on input "text" at bounding box center [454, 154] width 154 height 31
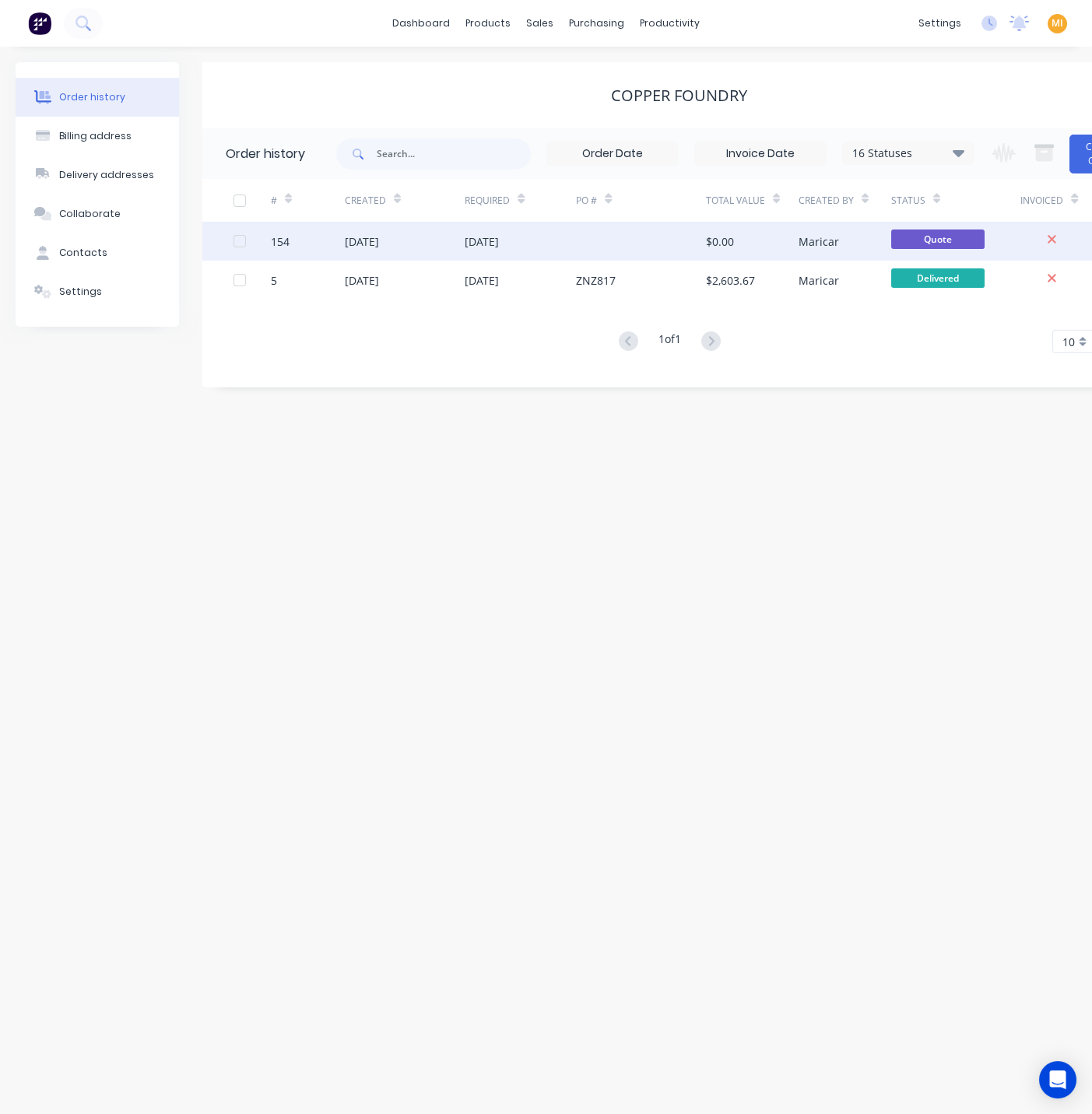
click at [328, 244] on div "154" at bounding box center [308, 241] width 74 height 39
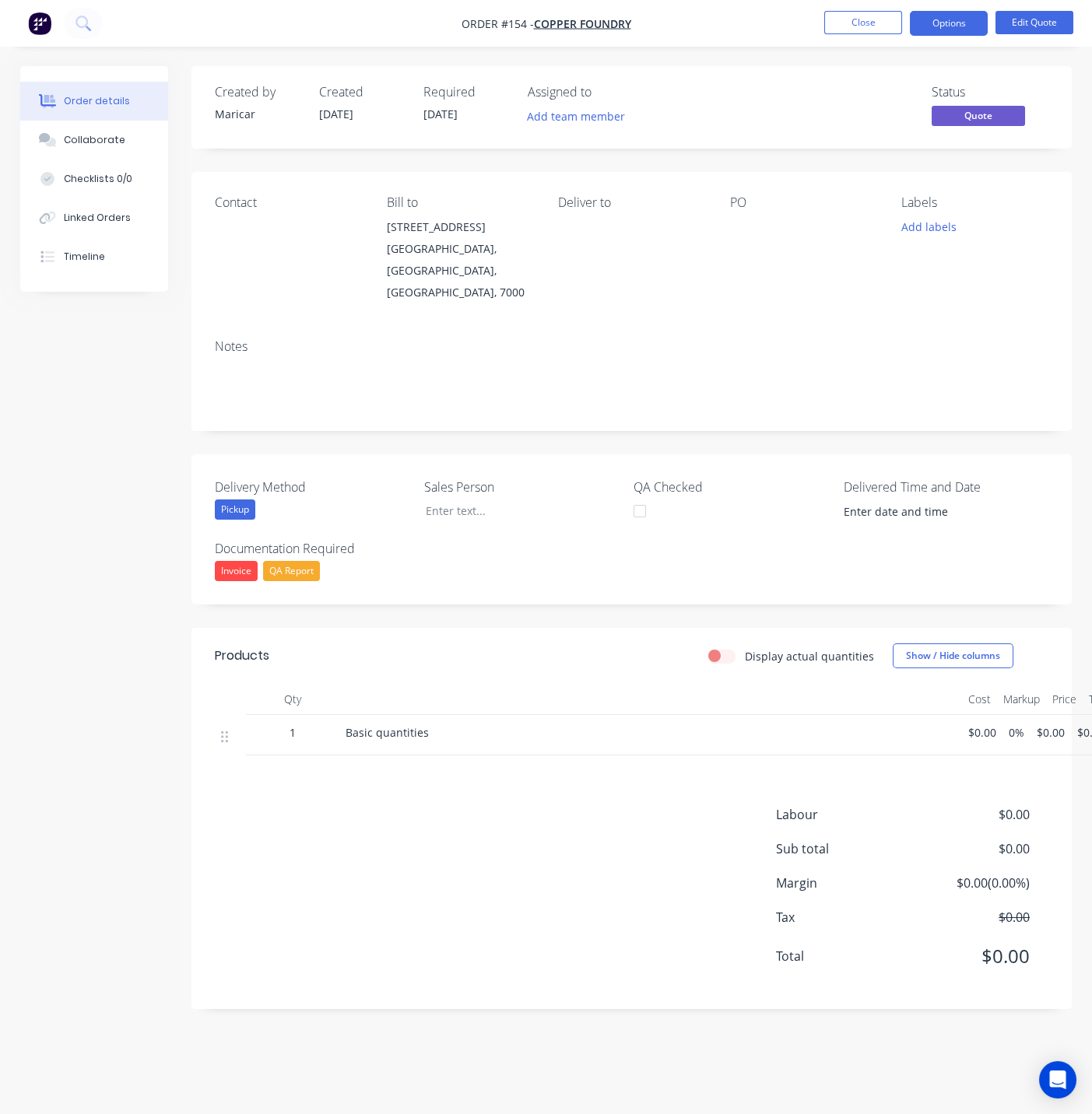
click at [904, 14] on ul "Close Options Edit Quote" at bounding box center [949, 23] width 286 height 25
click at [896, 14] on button "Close" at bounding box center [863, 22] width 78 height 23
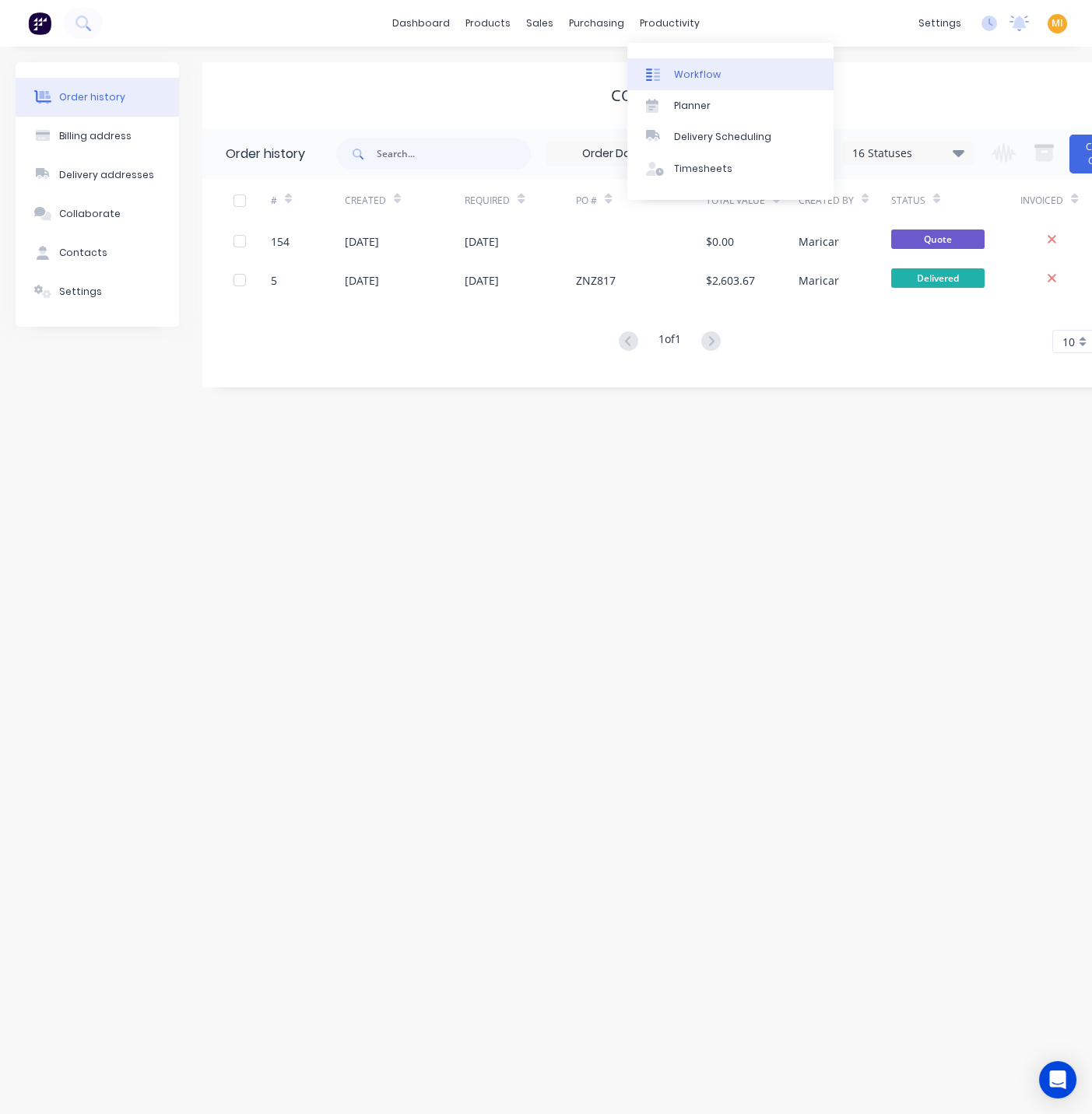
drag, startPoint x: 665, startPoint y: 69, endPoint x: 630, endPoint y: 68, distance: 35.0
click at [664, 70] on div at bounding box center [658, 75] width 23 height 14
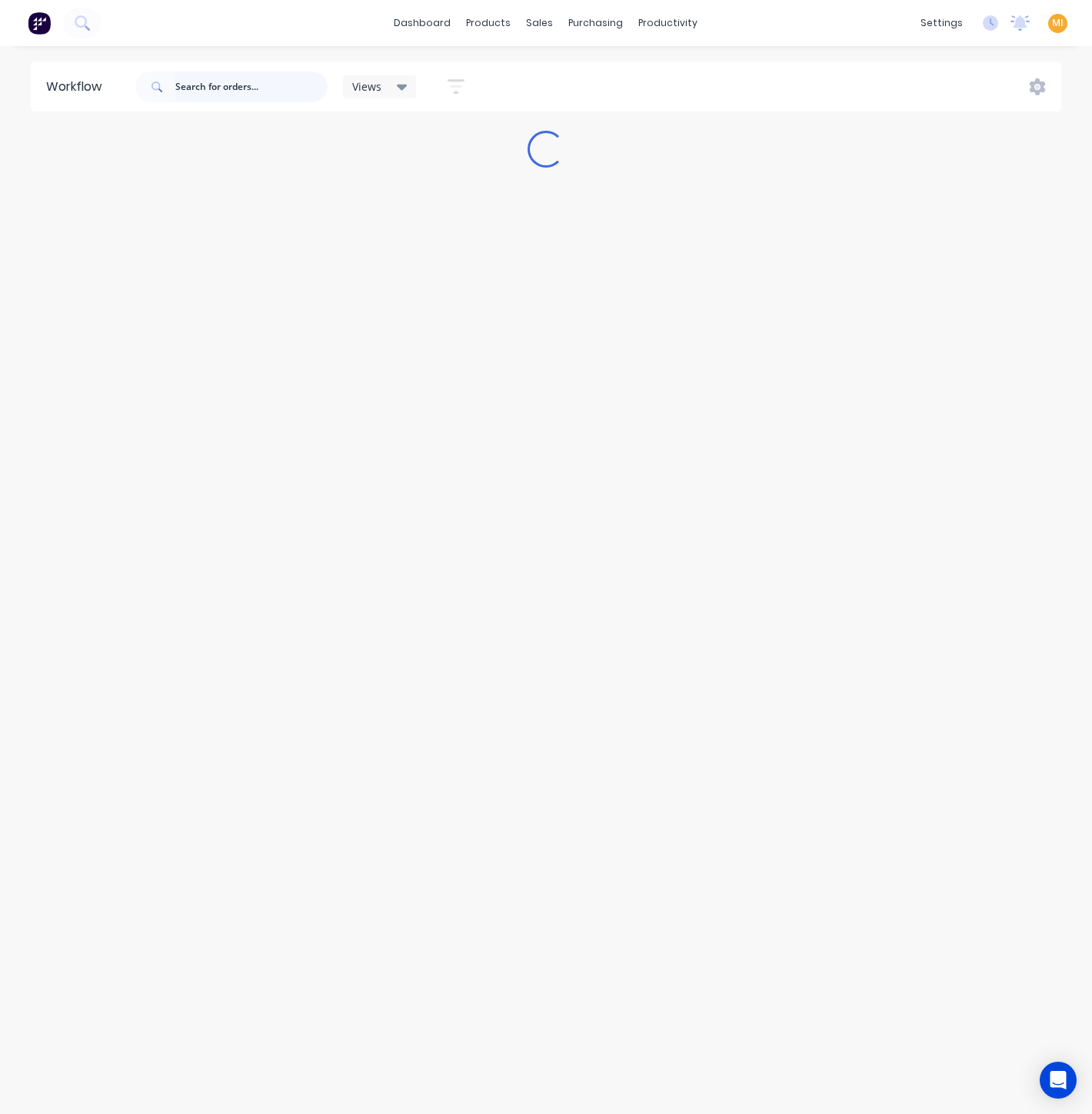
click at [209, 78] on input "text" at bounding box center [252, 86] width 152 height 31
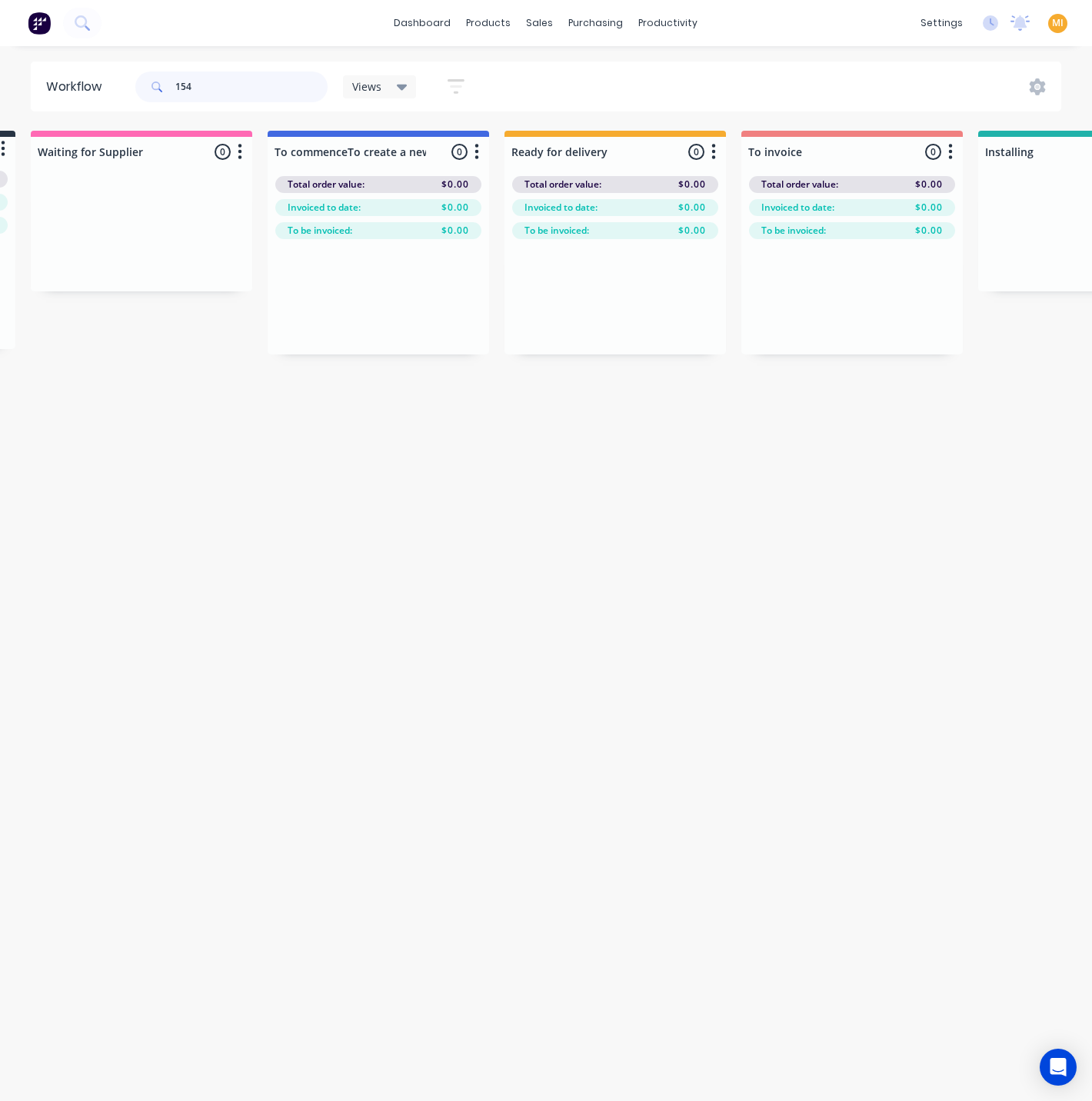
scroll to position [0, 254]
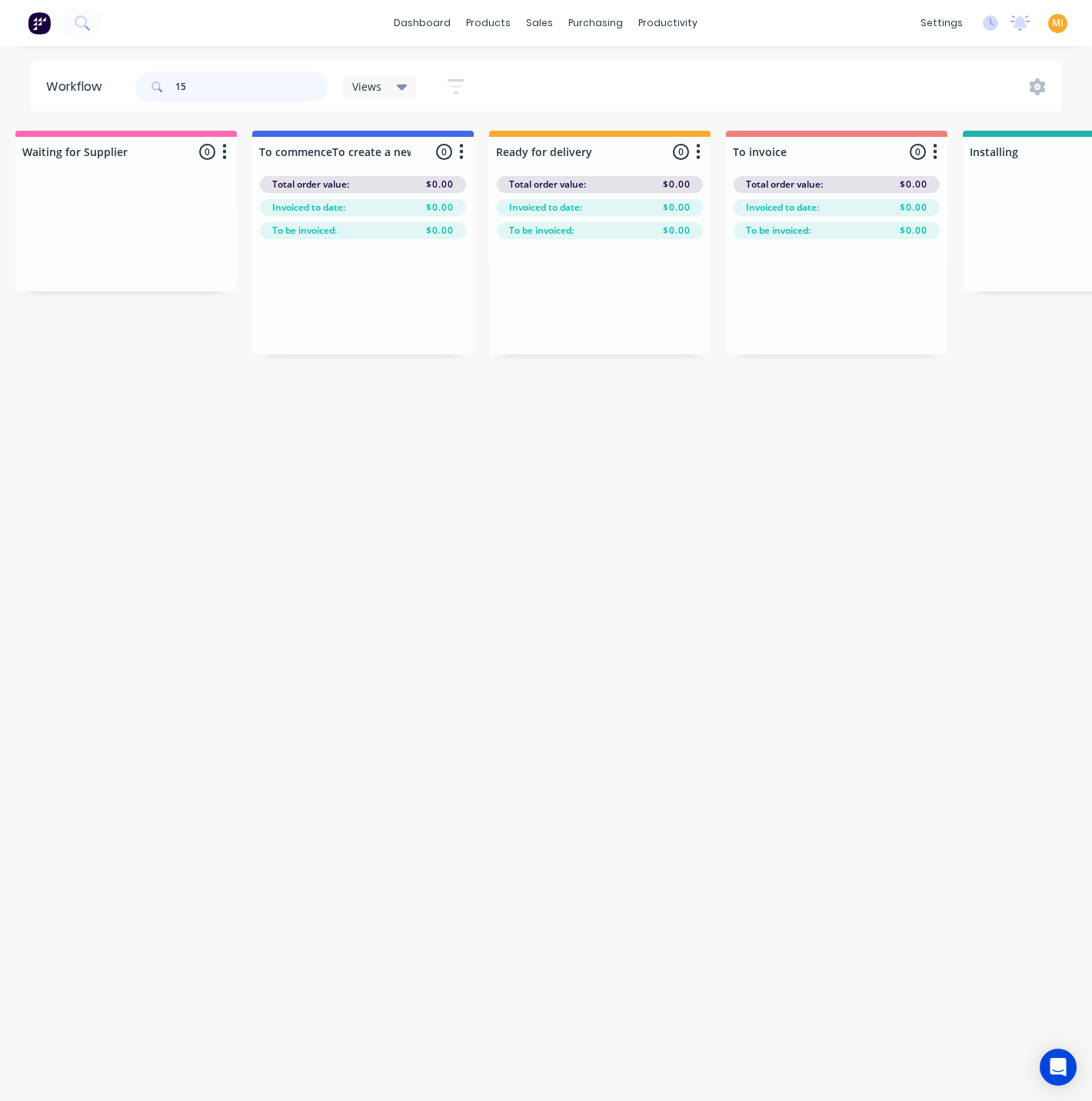
type input "1"
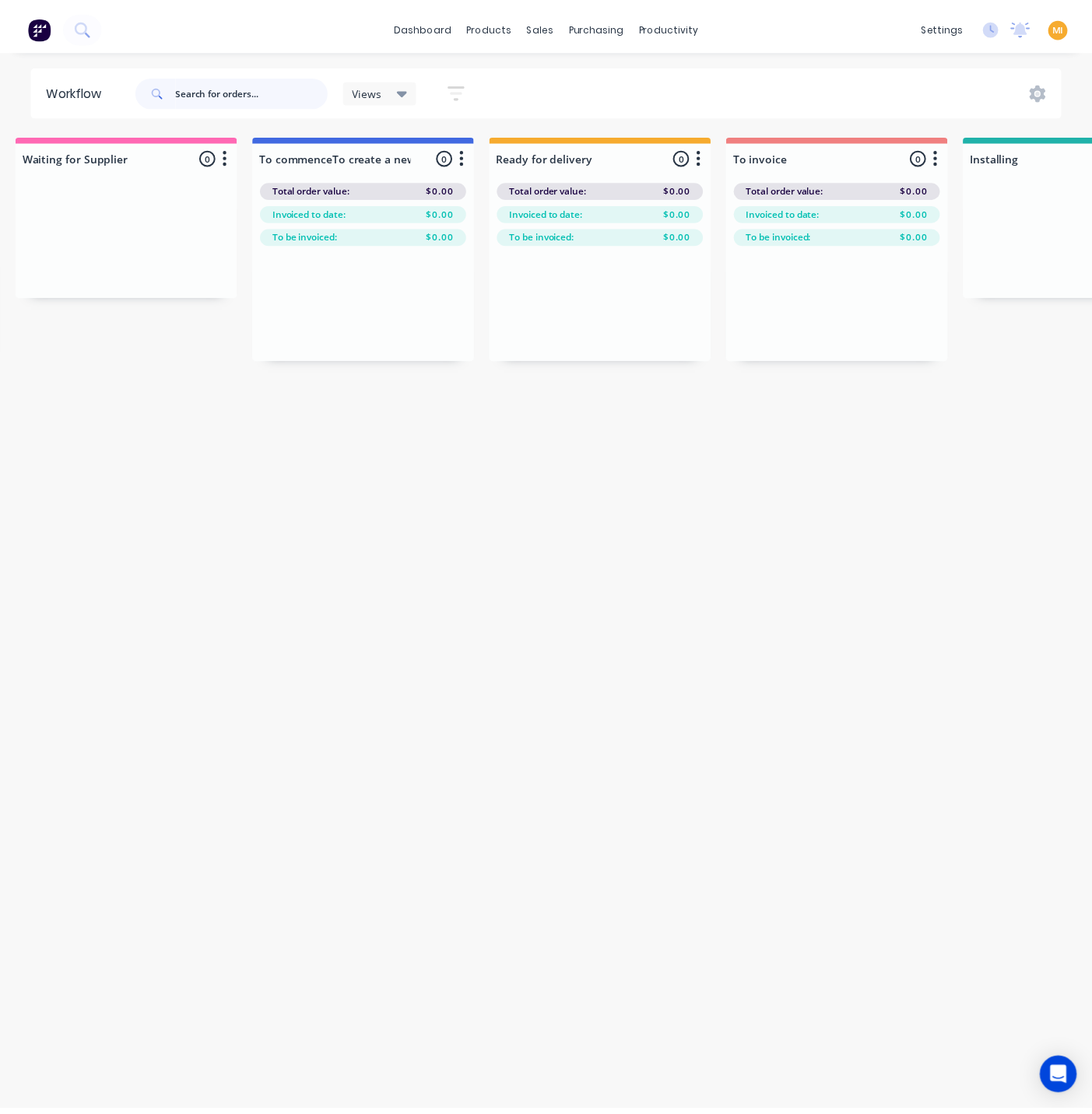
scroll to position [0, 0]
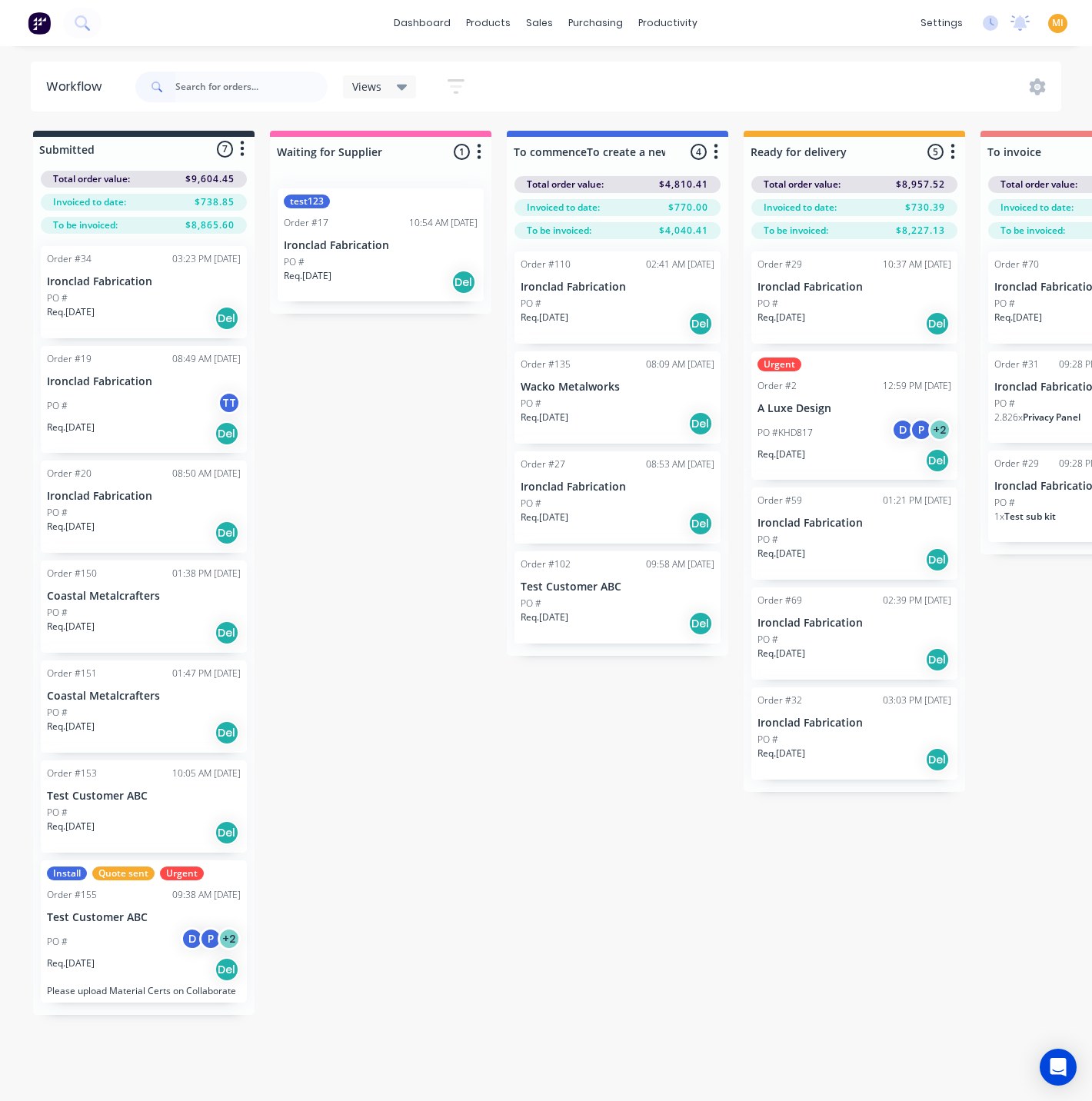
click at [364, 264] on div "PO #" at bounding box center [381, 262] width 194 height 14
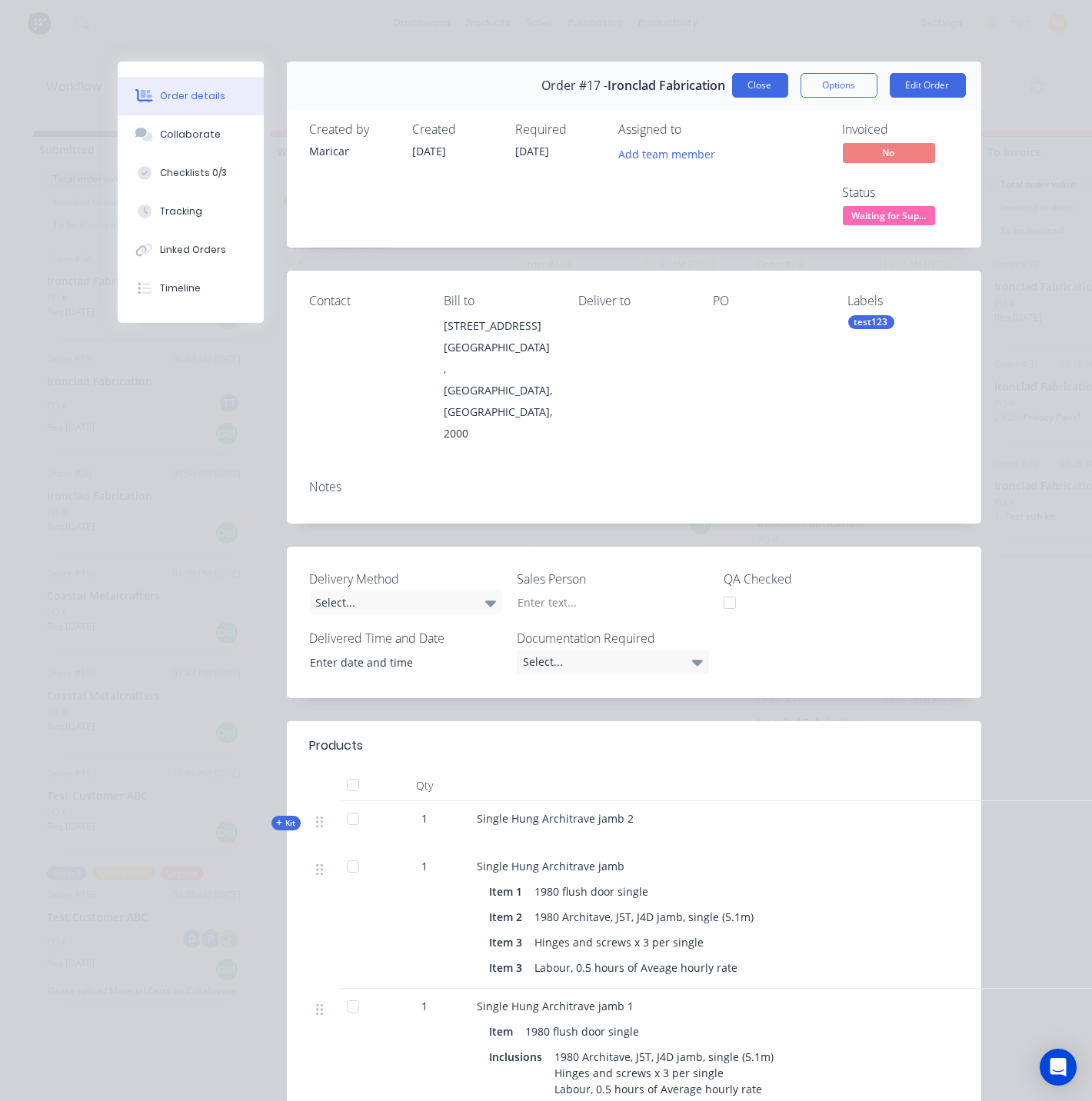
click at [754, 87] on button "Close" at bounding box center [760, 86] width 56 height 24
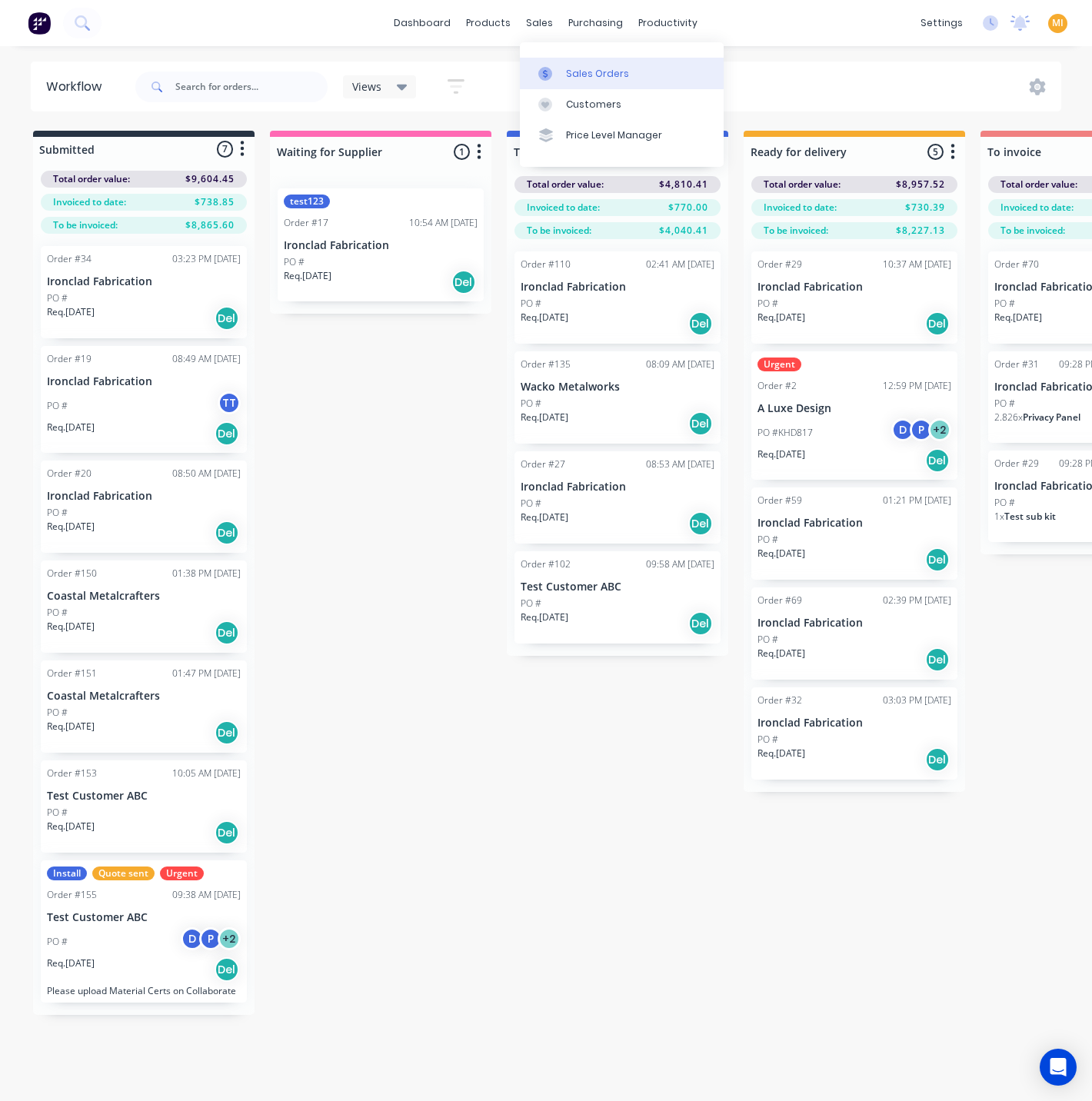
click at [574, 75] on div "Sales Orders" at bounding box center [598, 74] width 63 height 14
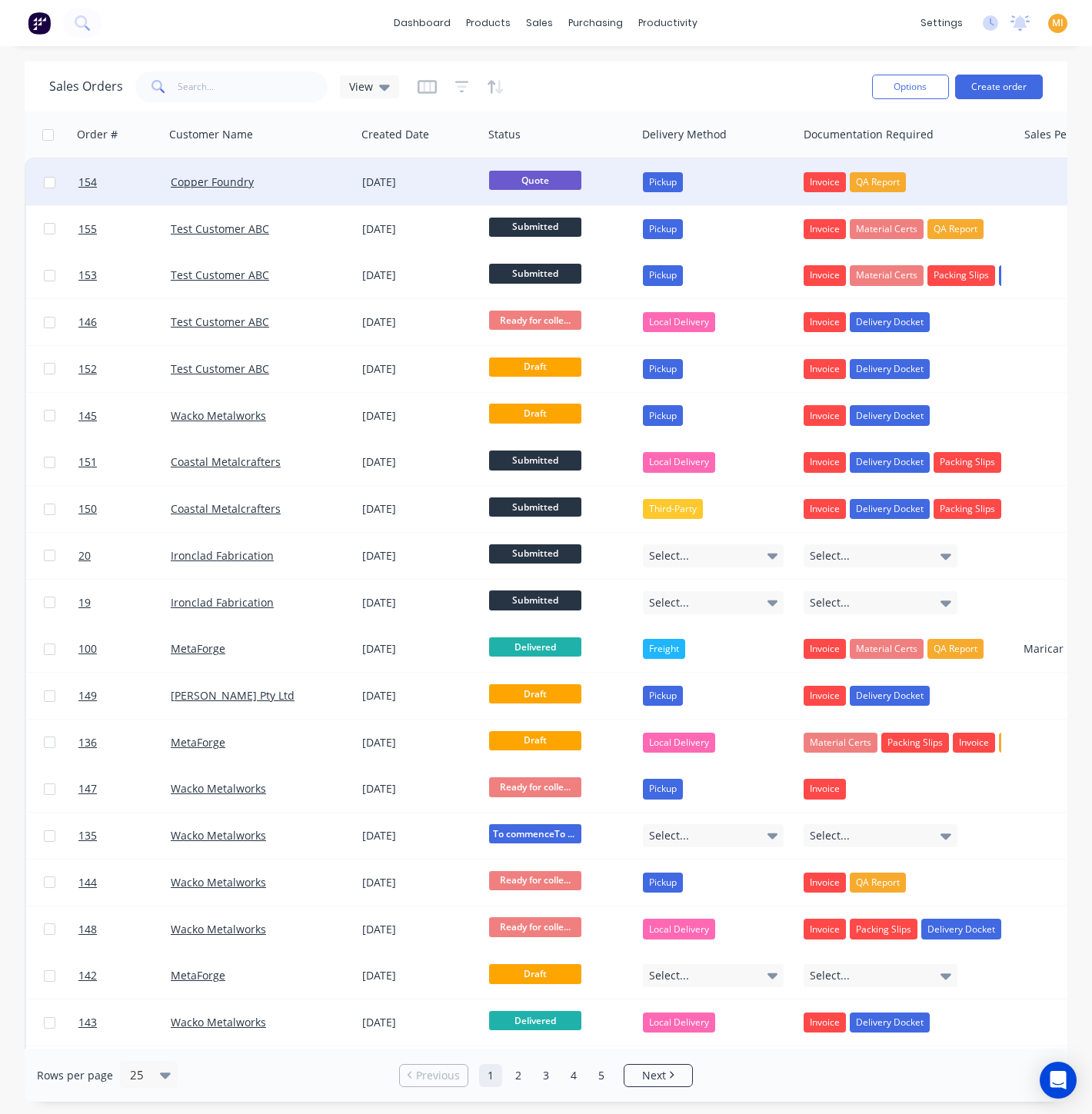
click at [286, 176] on div "Copper Foundry" at bounding box center [255, 183] width 170 height 16
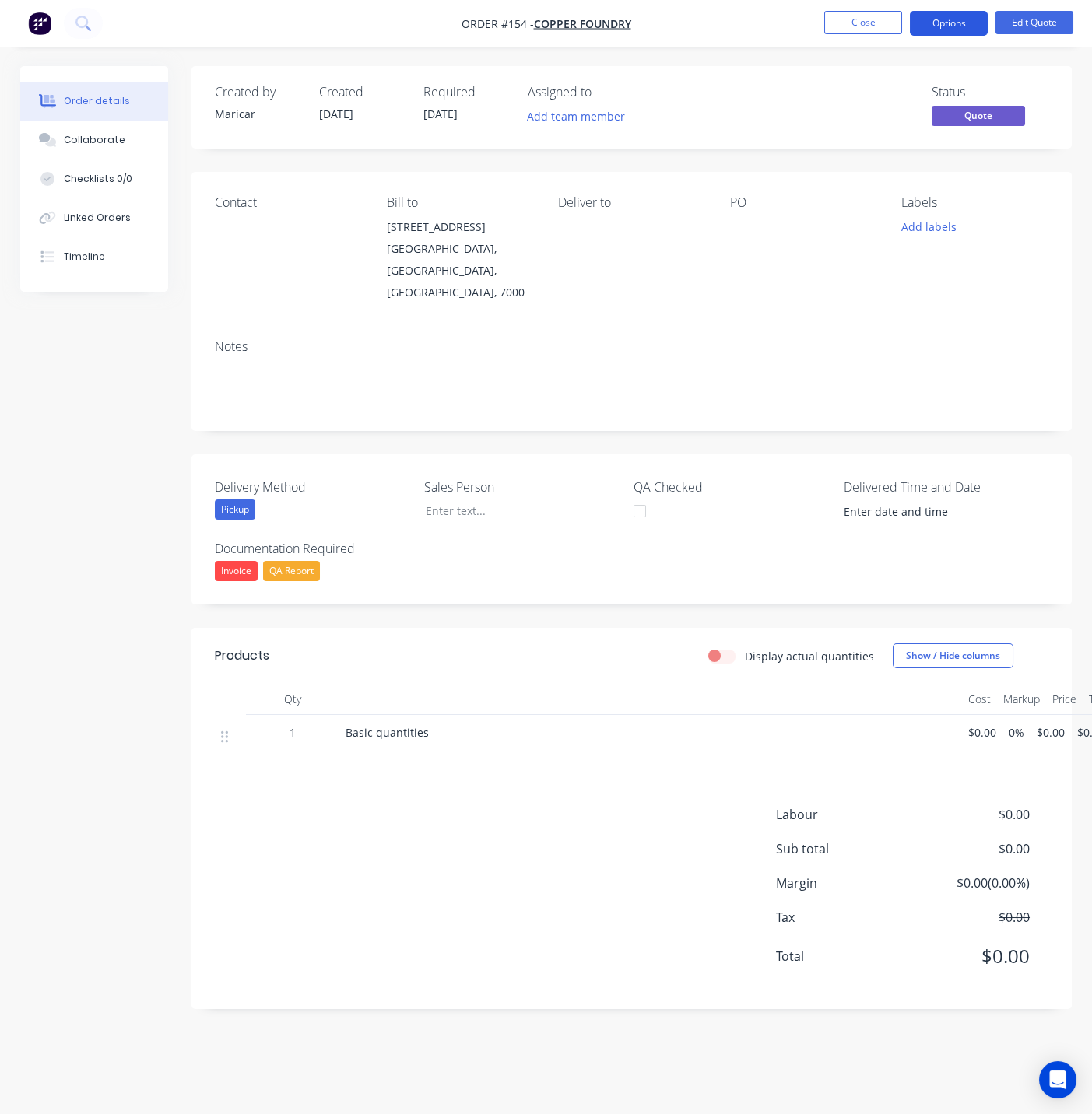
click at [954, 25] on button "Options" at bounding box center [949, 23] width 78 height 25
